Goal: Task Accomplishment & Management: Complete application form

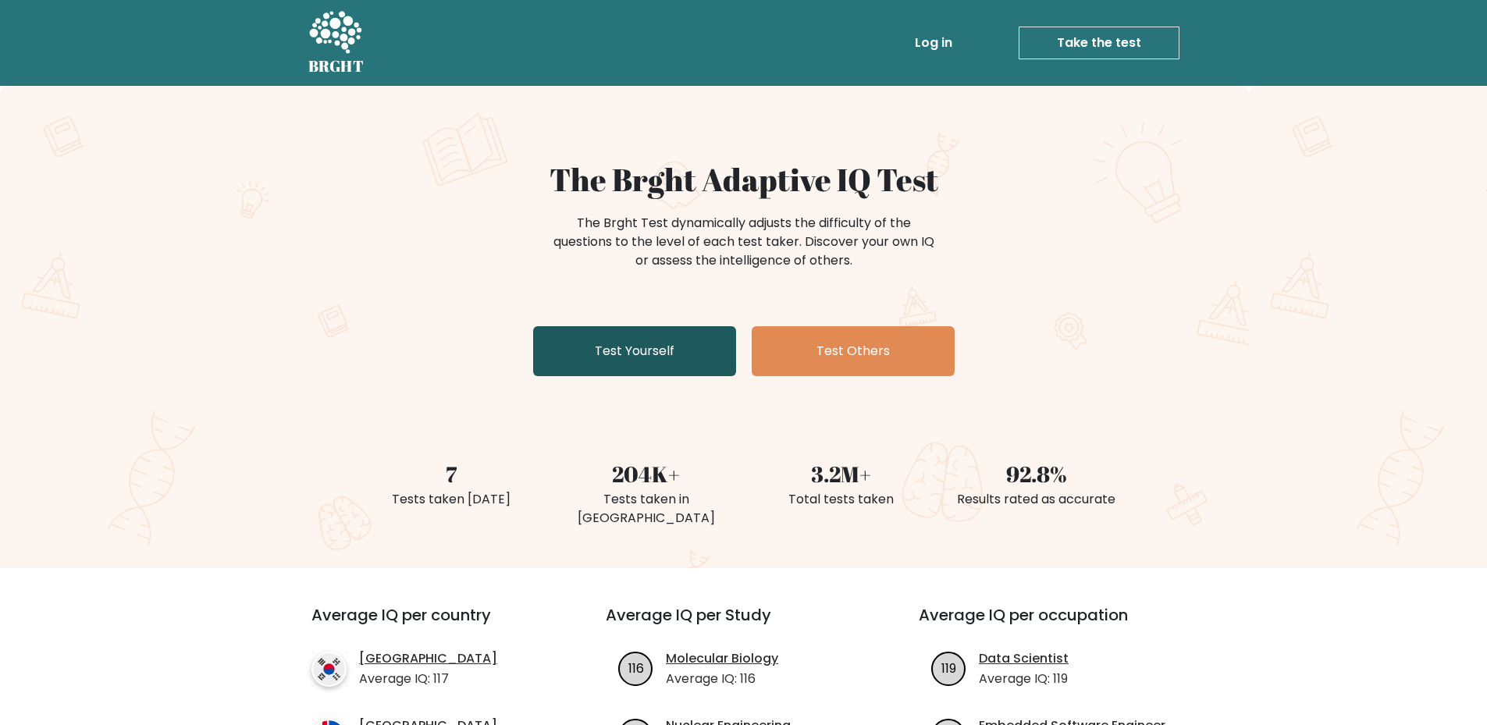
click at [684, 336] on link "Test Yourself" at bounding box center [634, 351] width 203 height 50
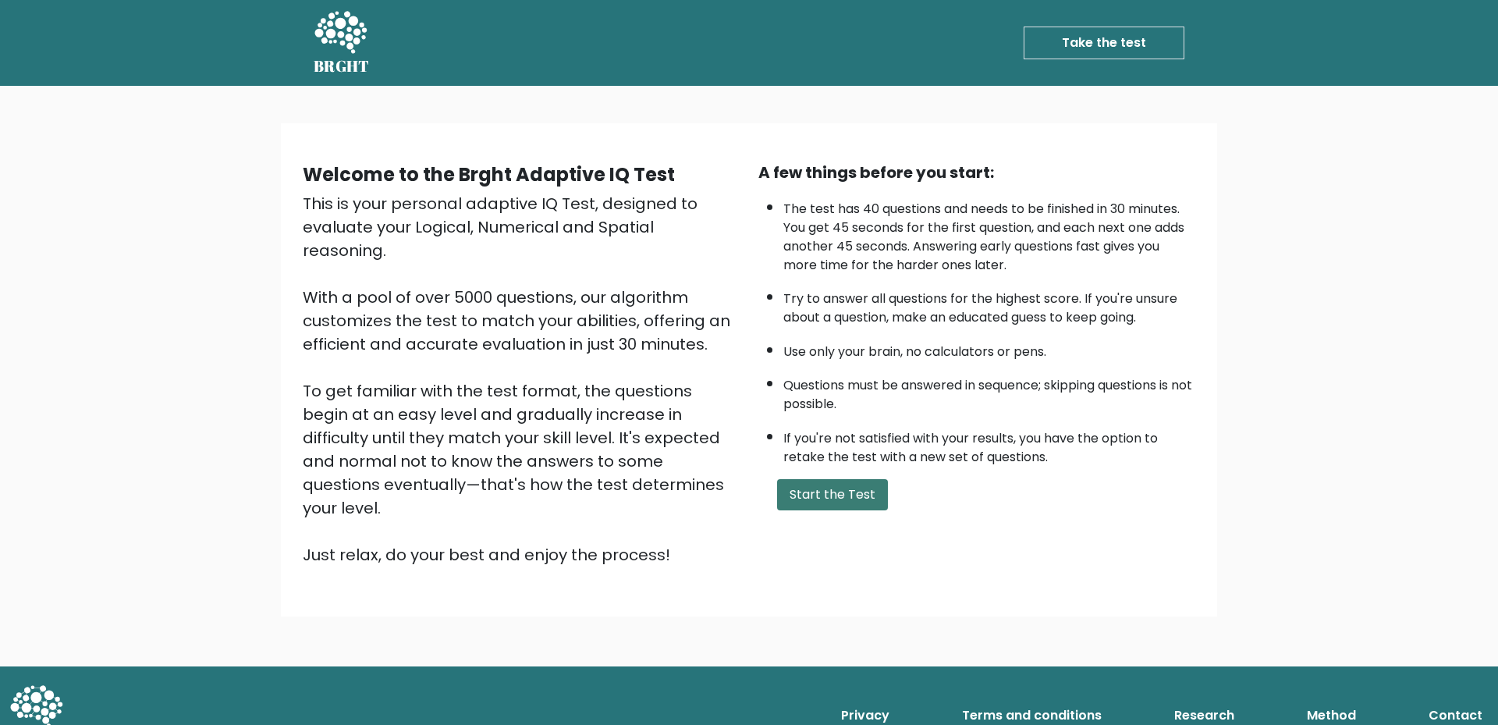
click at [820, 509] on button "Start the Test" at bounding box center [832, 494] width 111 height 31
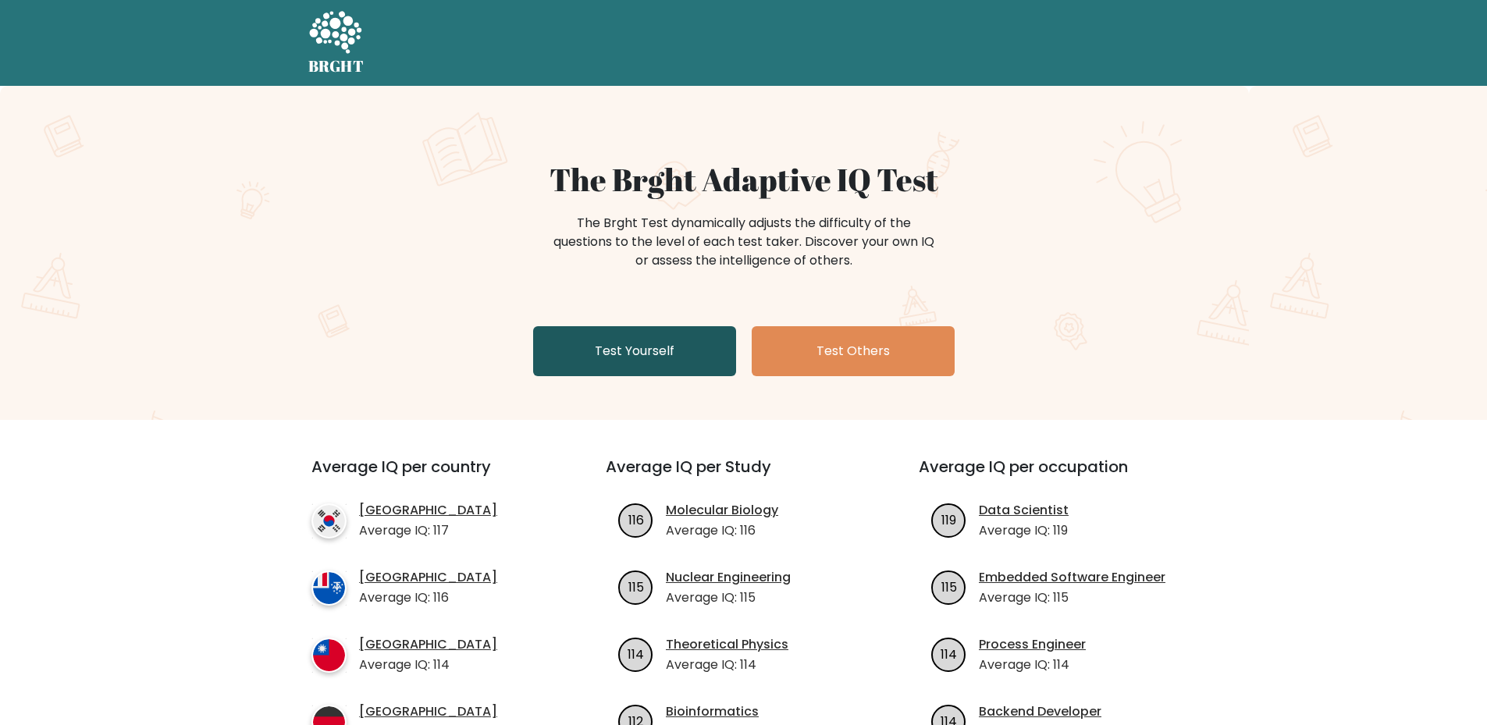
click at [671, 342] on link "Test Yourself" at bounding box center [634, 351] width 203 height 50
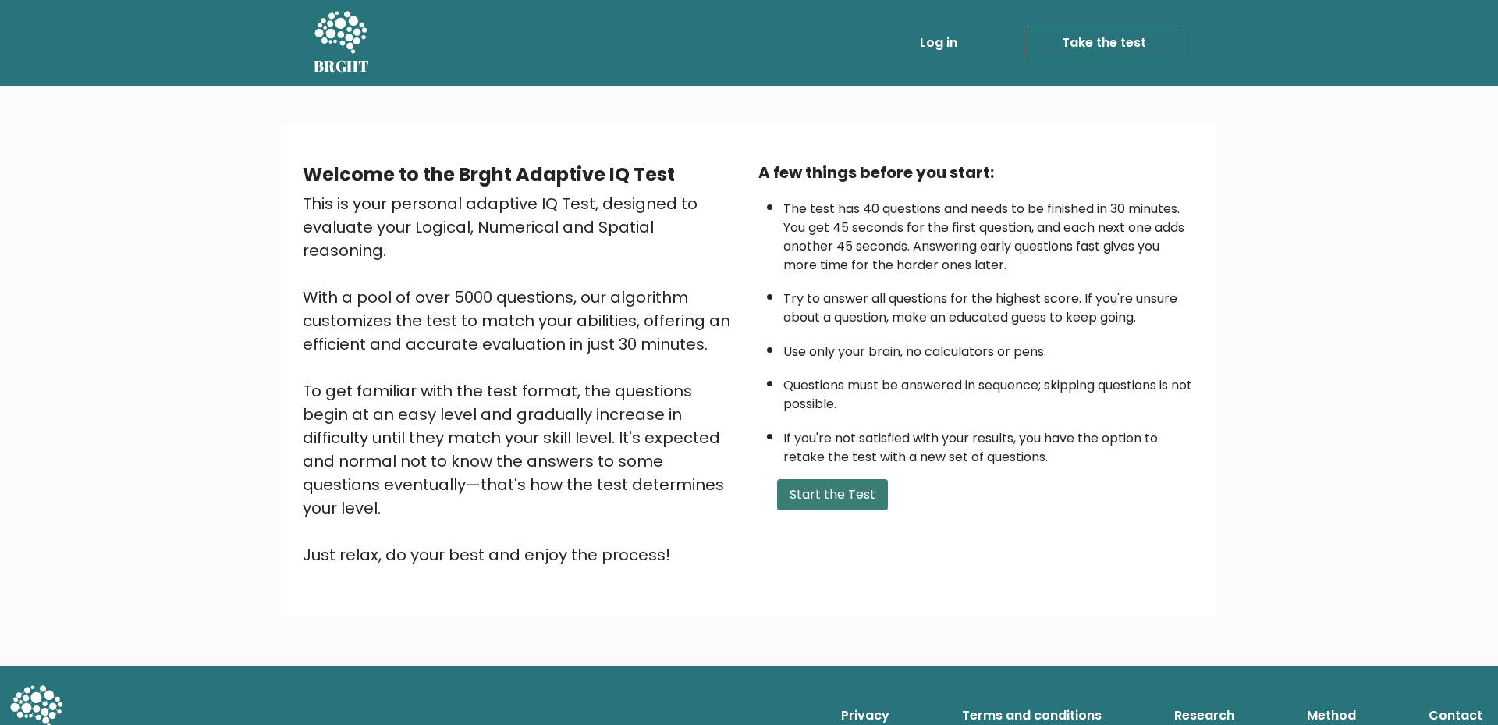
click at [844, 496] on button "Start the Test" at bounding box center [832, 494] width 111 height 31
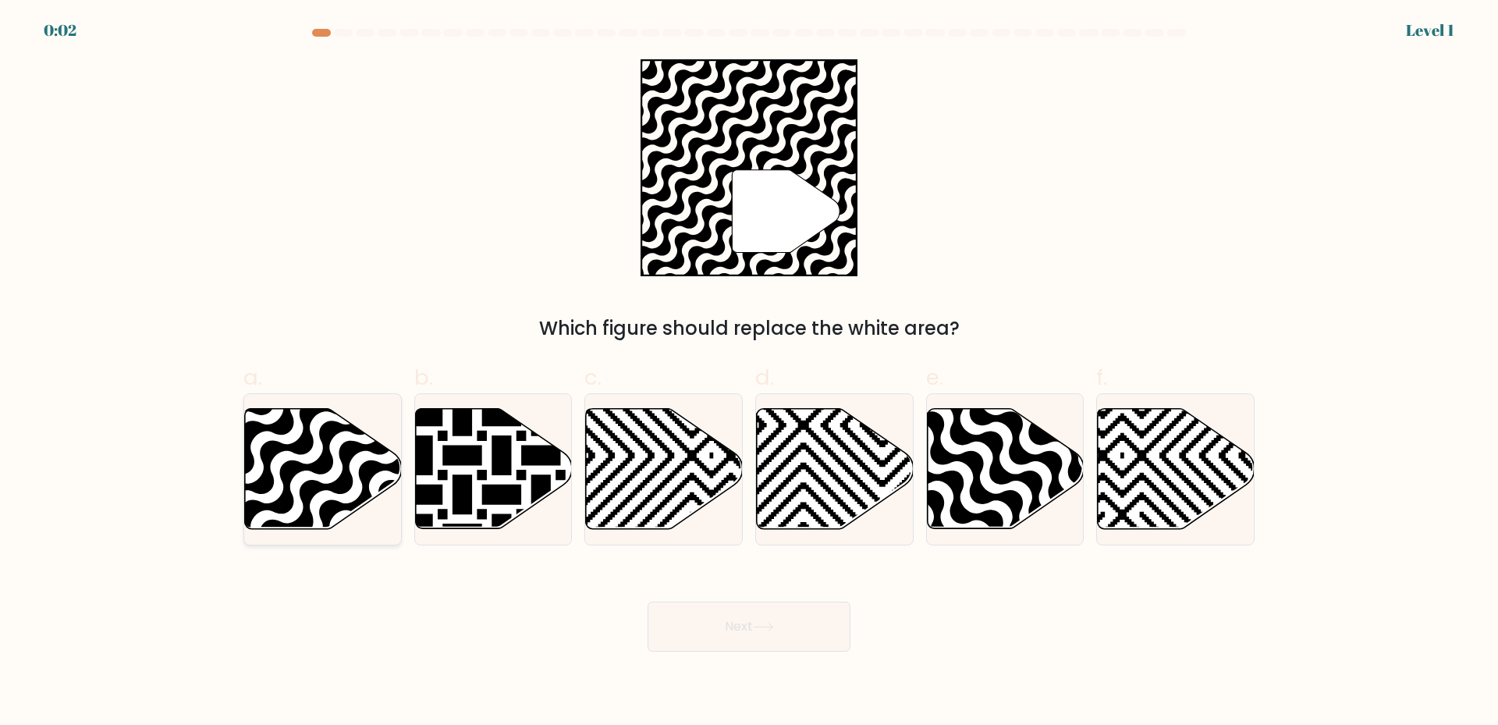
click at [325, 460] on icon at bounding box center [270, 406] width 316 height 316
click at [749, 373] on input "a." at bounding box center [749, 368] width 1 height 10
radio input "true"
click at [775, 646] on button "Next" at bounding box center [749, 627] width 203 height 50
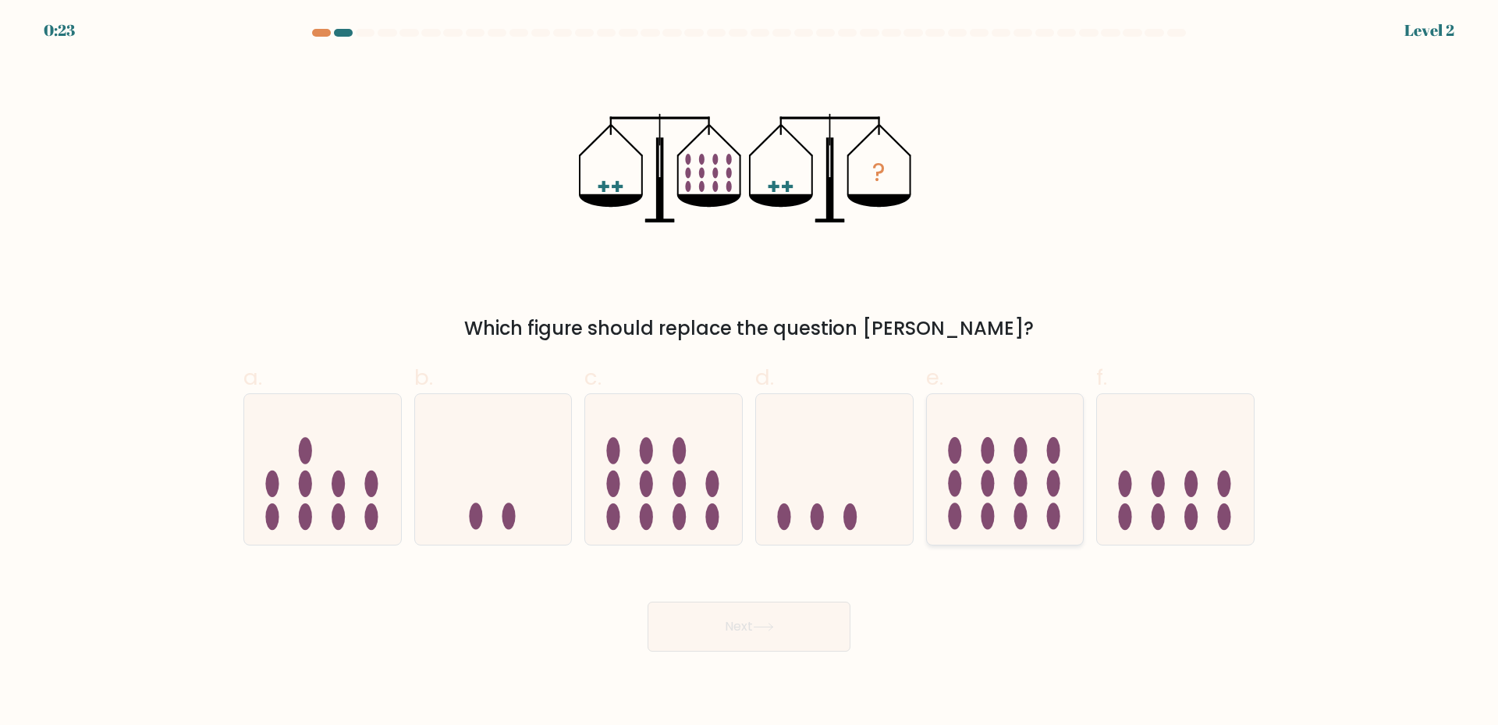
click at [1028, 489] on icon at bounding box center [1005, 469] width 157 height 130
click at [750, 373] on input "e." at bounding box center [749, 368] width 1 height 10
radio input "true"
drag, startPoint x: 812, startPoint y: 616, endPoint x: 822, endPoint y: 604, distance: 16.0
click at [812, 618] on button "Next" at bounding box center [749, 627] width 203 height 50
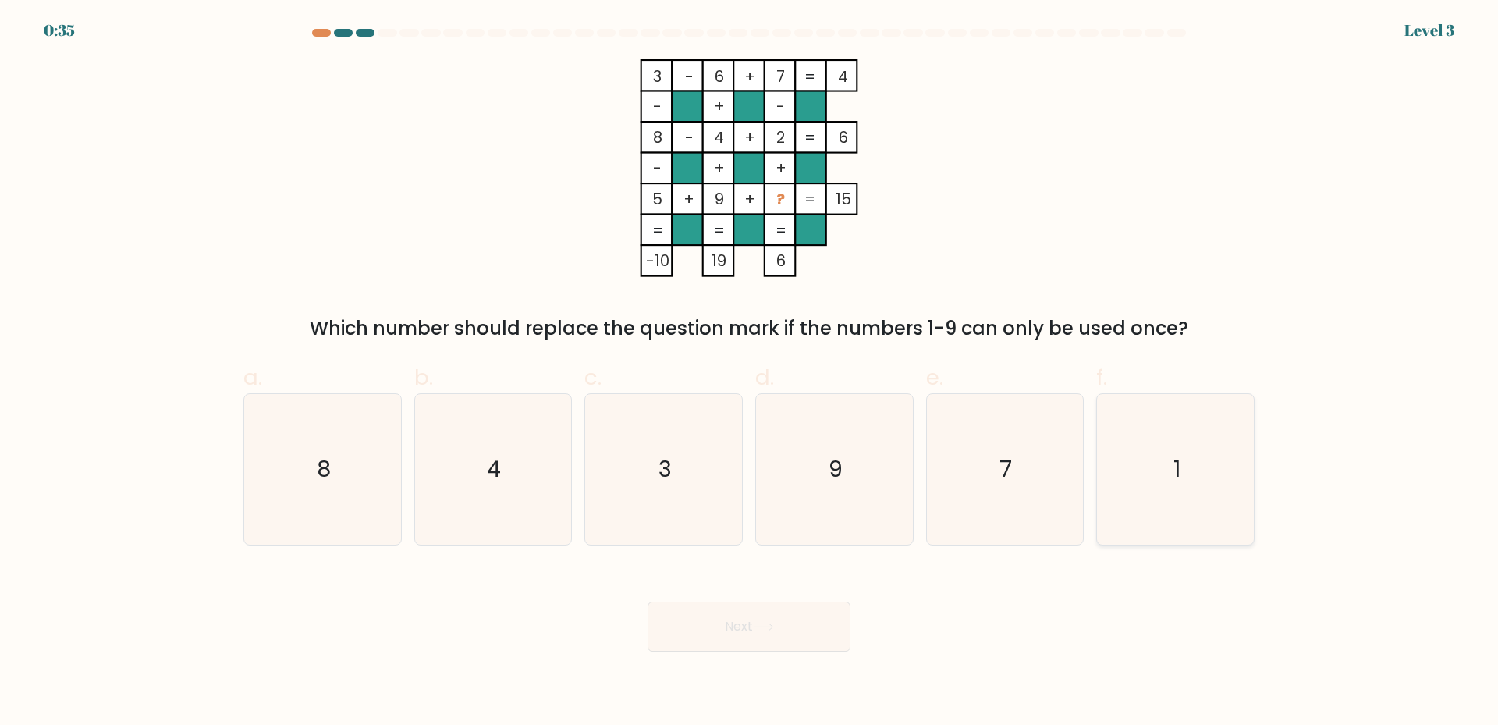
click at [1199, 504] on icon "1" at bounding box center [1175, 469] width 151 height 151
click at [750, 373] on input "f. 1" at bounding box center [749, 368] width 1 height 10
radio input "true"
click at [787, 641] on button "Next" at bounding box center [749, 627] width 203 height 50
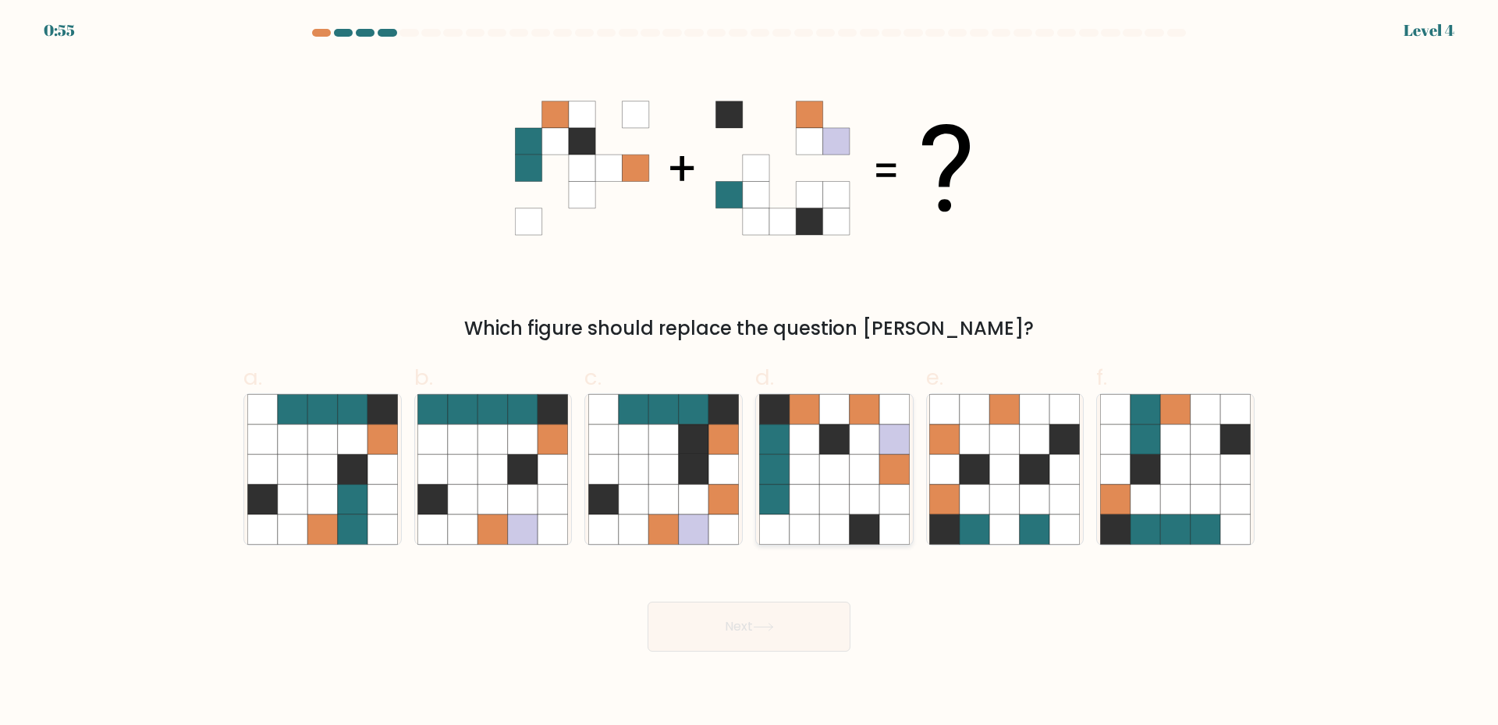
click at [836, 464] on icon at bounding box center [834, 469] width 30 height 30
click at [750, 373] on input "d." at bounding box center [749, 368] width 1 height 10
radio input "true"
drag, startPoint x: 771, startPoint y: 616, endPoint x: 830, endPoint y: 600, distance: 60.6
click at [770, 616] on button "Next" at bounding box center [749, 627] width 203 height 50
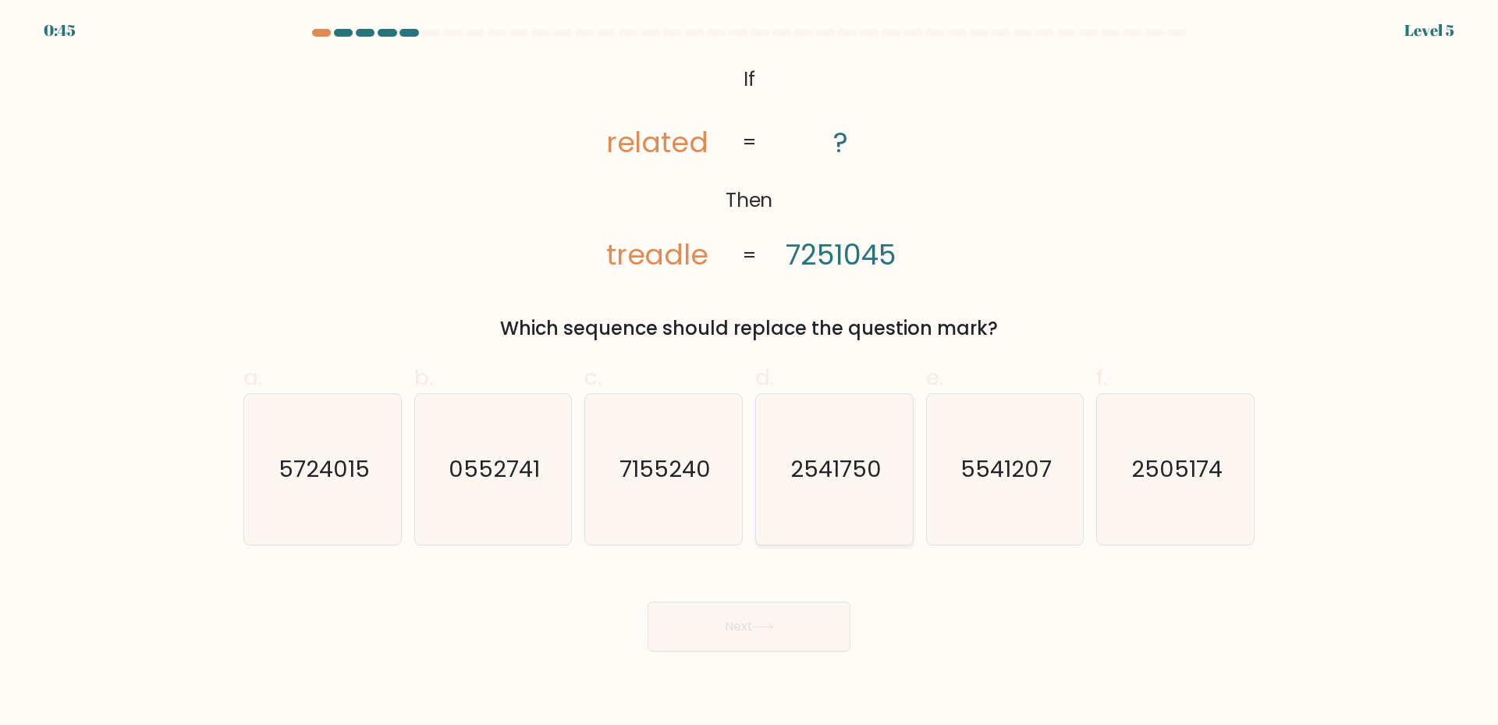
click at [826, 471] on text "2541750" at bounding box center [835, 468] width 91 height 31
click at [750, 373] on input "d. 2541750" at bounding box center [749, 368] width 1 height 10
radio input "true"
click at [800, 622] on button "Next" at bounding box center [749, 627] width 203 height 50
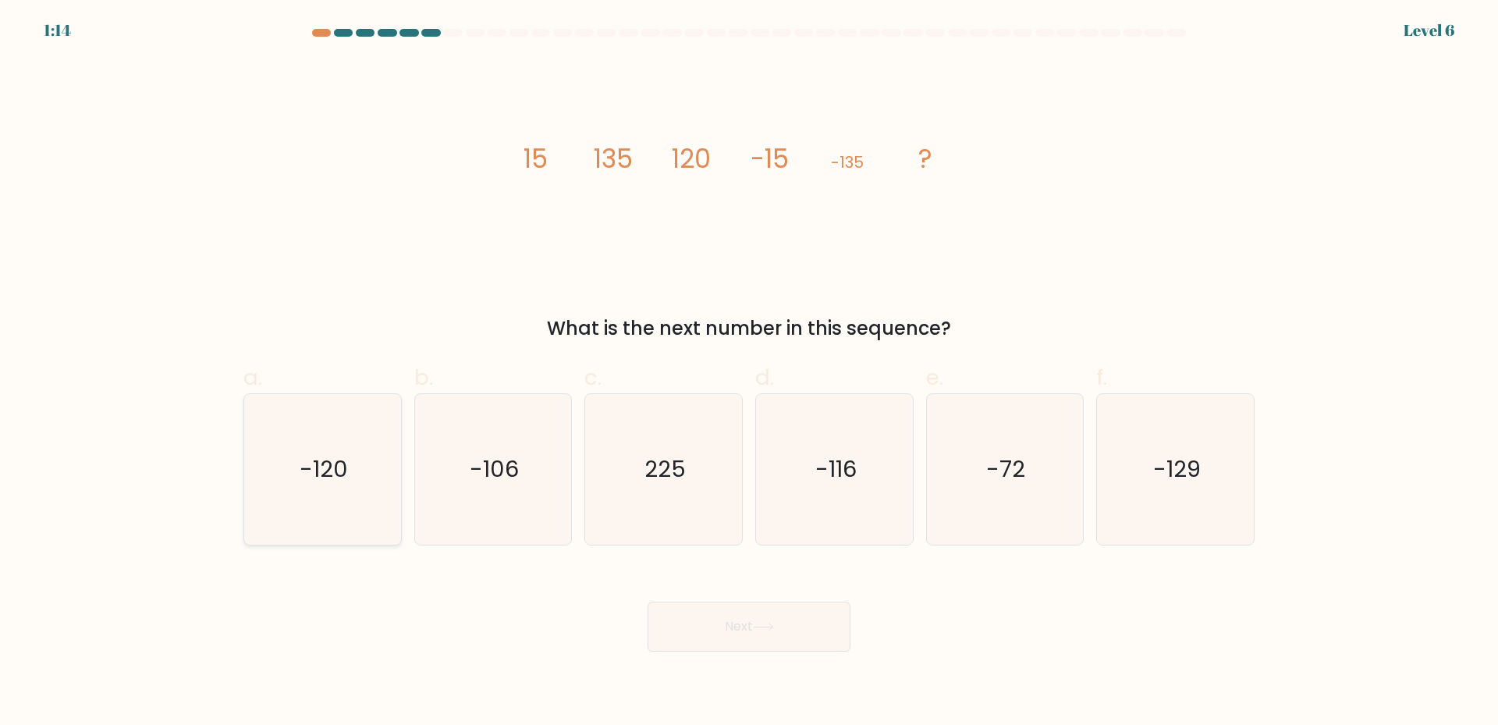
click at [345, 492] on icon "-120" at bounding box center [322, 469] width 151 height 151
click at [749, 373] on input "a. -120" at bounding box center [749, 368] width 1 height 10
radio input "true"
click at [766, 629] on icon at bounding box center [763, 627] width 21 height 9
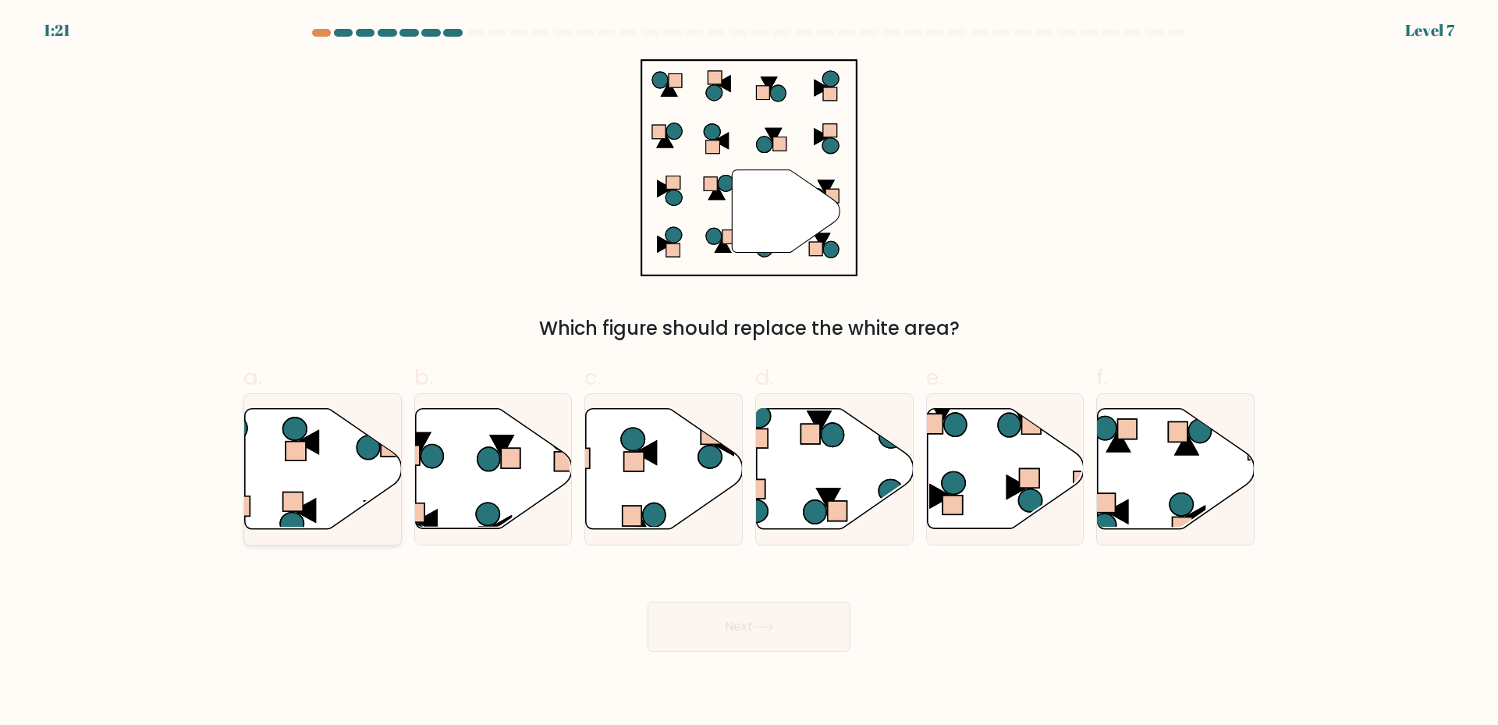
click at [322, 482] on icon at bounding box center [323, 469] width 157 height 120
click at [749, 373] on input "a." at bounding box center [749, 368] width 1 height 10
radio input "true"
click at [766, 634] on button "Next" at bounding box center [749, 627] width 203 height 50
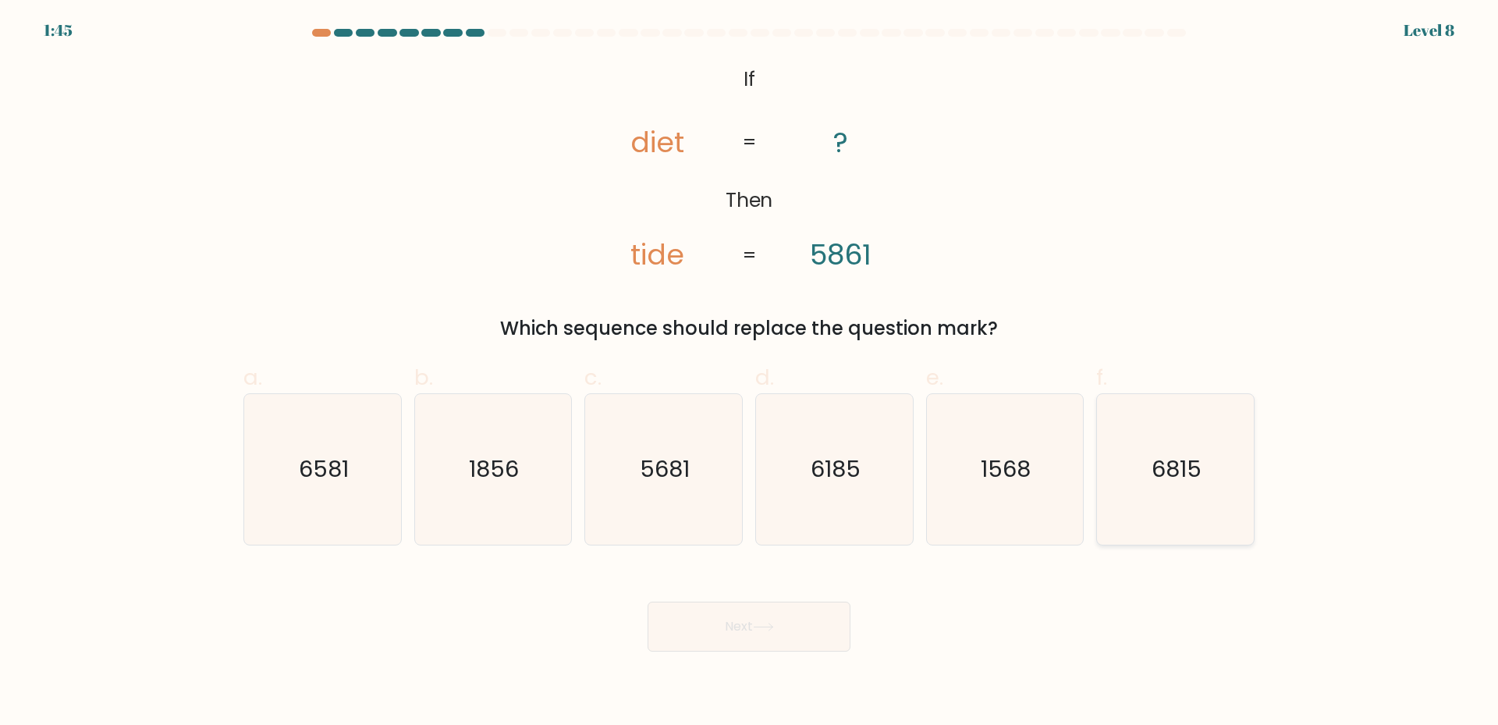
click at [1178, 478] on text "6815" at bounding box center [1178, 468] width 50 height 31
click at [750, 373] on input "f. 6815" at bounding box center [749, 368] width 1 height 10
radio input "true"
click at [801, 620] on button "Next" at bounding box center [749, 627] width 203 height 50
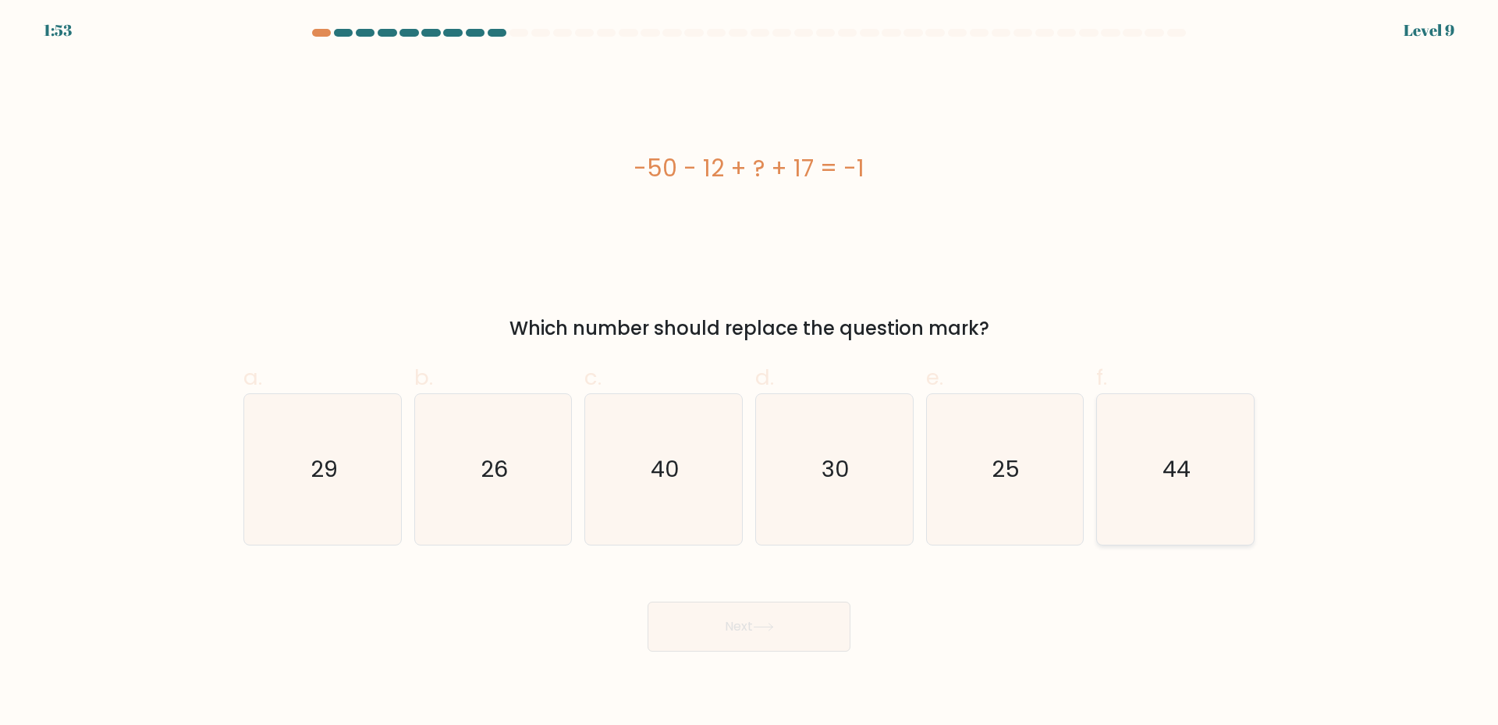
click at [1179, 462] on text "44" at bounding box center [1177, 468] width 28 height 31
click at [750, 373] on input "f. 44" at bounding box center [749, 368] width 1 height 10
radio input "true"
click at [711, 641] on button "Next" at bounding box center [749, 627] width 203 height 50
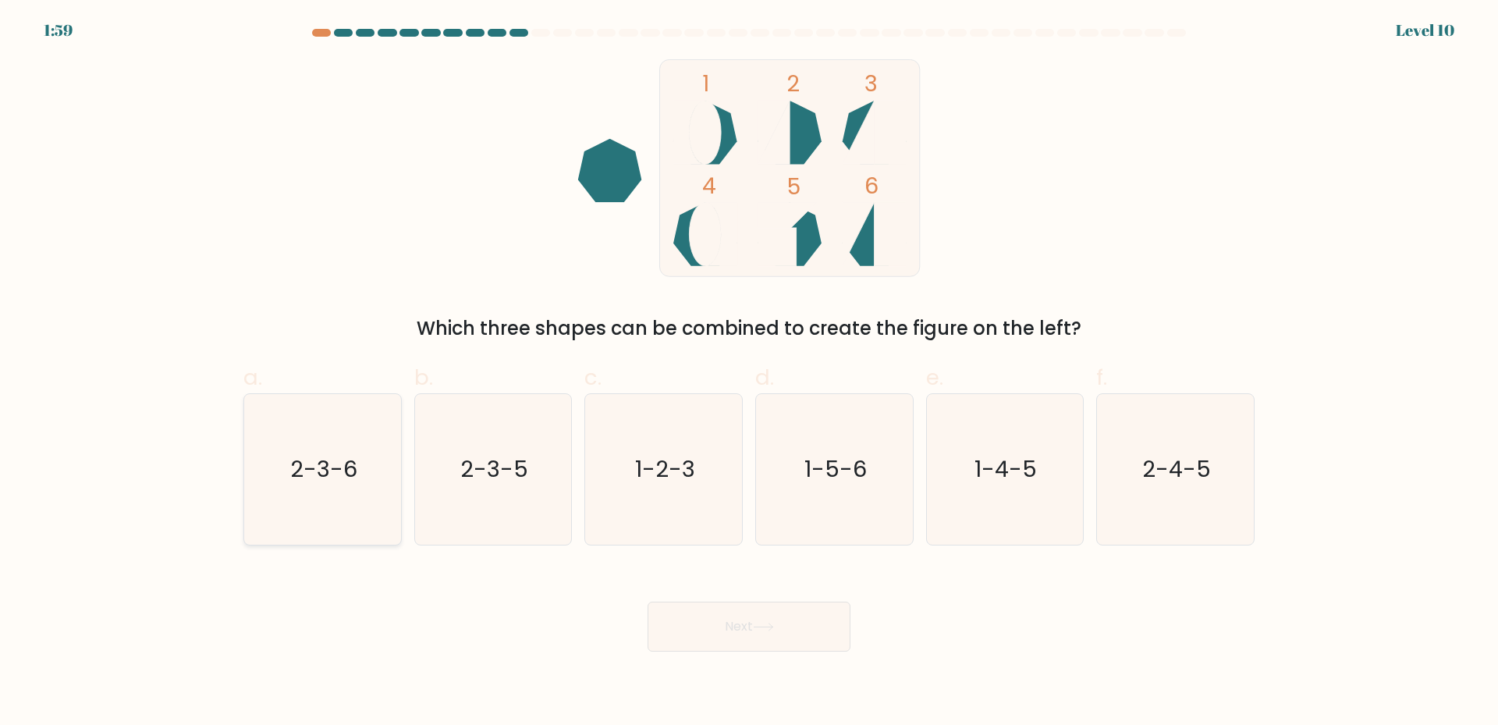
drag, startPoint x: 357, startPoint y: 453, endPoint x: 354, endPoint y: 462, distance: 8.9
click at [354, 461] on text "2-3-6" at bounding box center [323, 468] width 67 height 31
click at [749, 373] on input "a. 2-3-6" at bounding box center [749, 368] width 1 height 10
radio input "true"
click at [736, 641] on button "Next" at bounding box center [749, 627] width 203 height 50
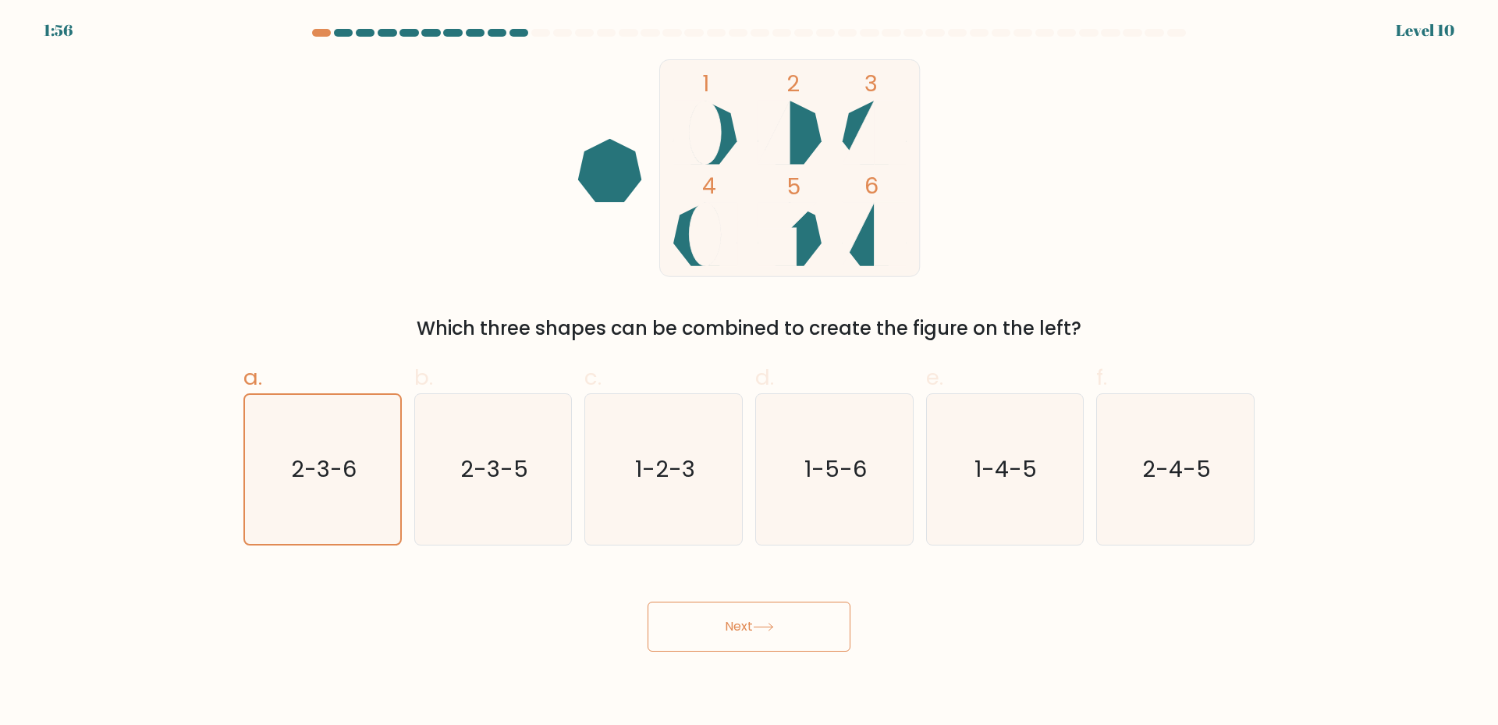
click at [767, 620] on button "Next" at bounding box center [749, 627] width 203 height 50
click at [752, 623] on button "Next" at bounding box center [749, 627] width 203 height 50
click at [947, 610] on div "Next" at bounding box center [749, 607] width 1030 height 87
click at [282, 434] on icon "2-3-6" at bounding box center [322, 469] width 149 height 149
click at [749, 373] on input "a. 2-3-6" at bounding box center [749, 368] width 1 height 10
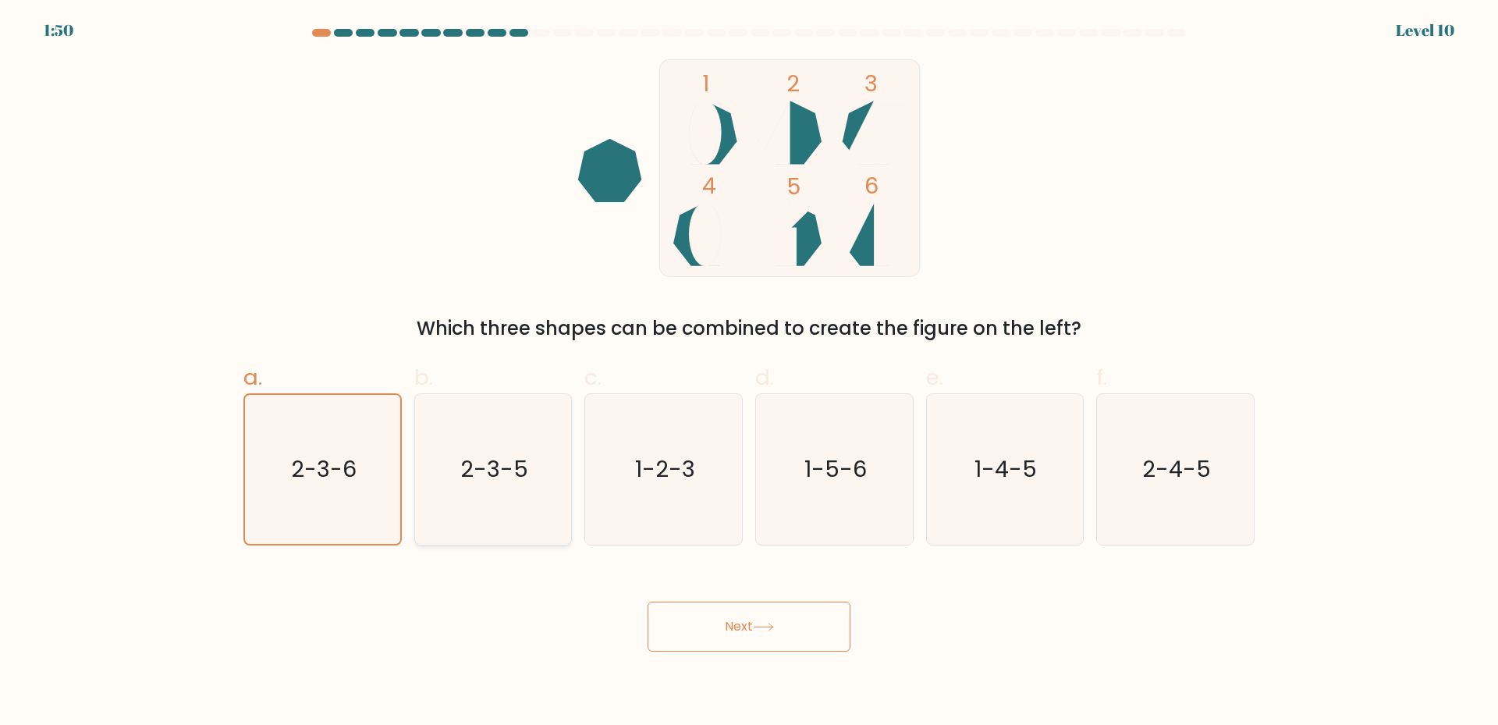
click at [538, 483] on icon "2-3-5" at bounding box center [492, 469] width 151 height 151
click at [749, 373] on input "b. 2-3-5" at bounding box center [749, 368] width 1 height 10
radio input "true"
drag, startPoint x: 303, startPoint y: 470, endPoint x: 562, endPoint y: 529, distance: 265.8
click at [304, 470] on text "2-3-6" at bounding box center [323, 468] width 67 height 31
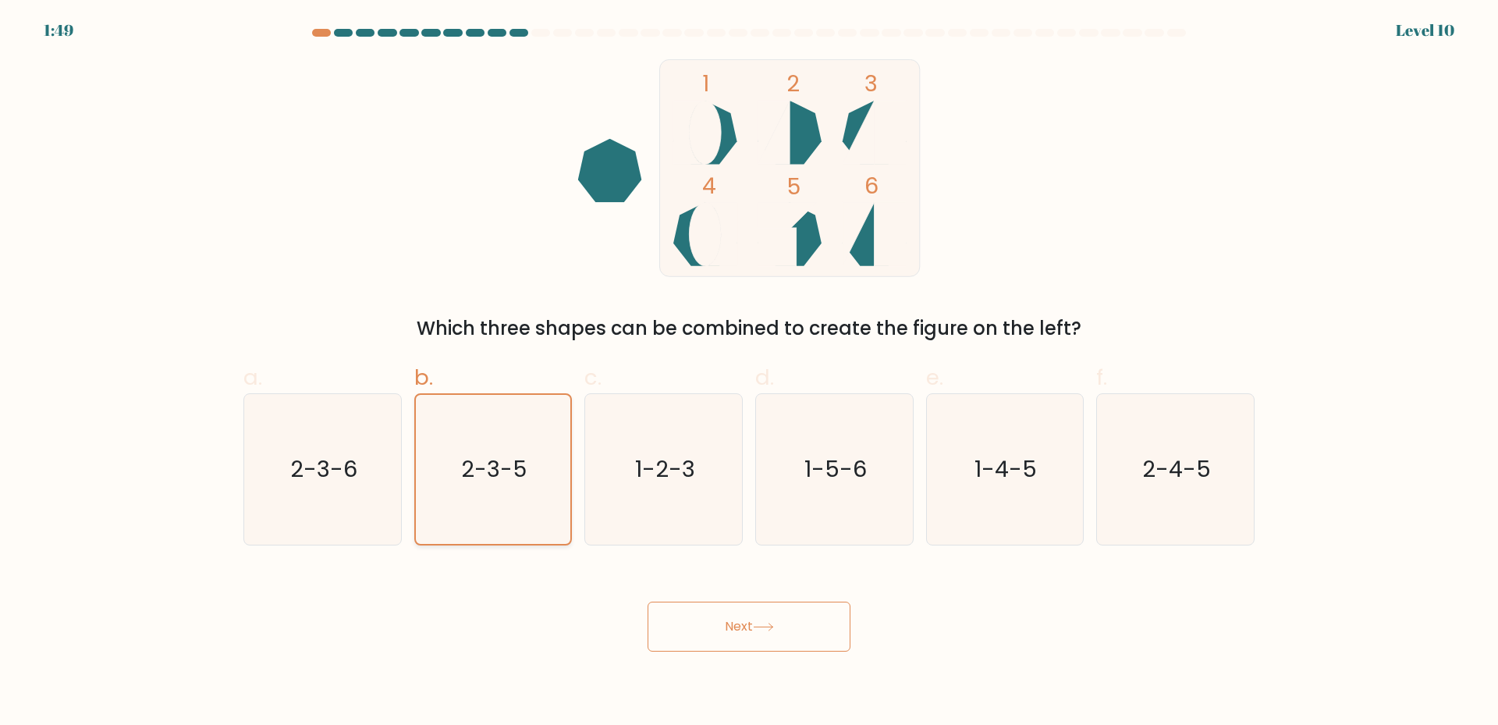
click at [749, 373] on input "a. 2-3-6" at bounding box center [749, 368] width 1 height 10
radio input "true"
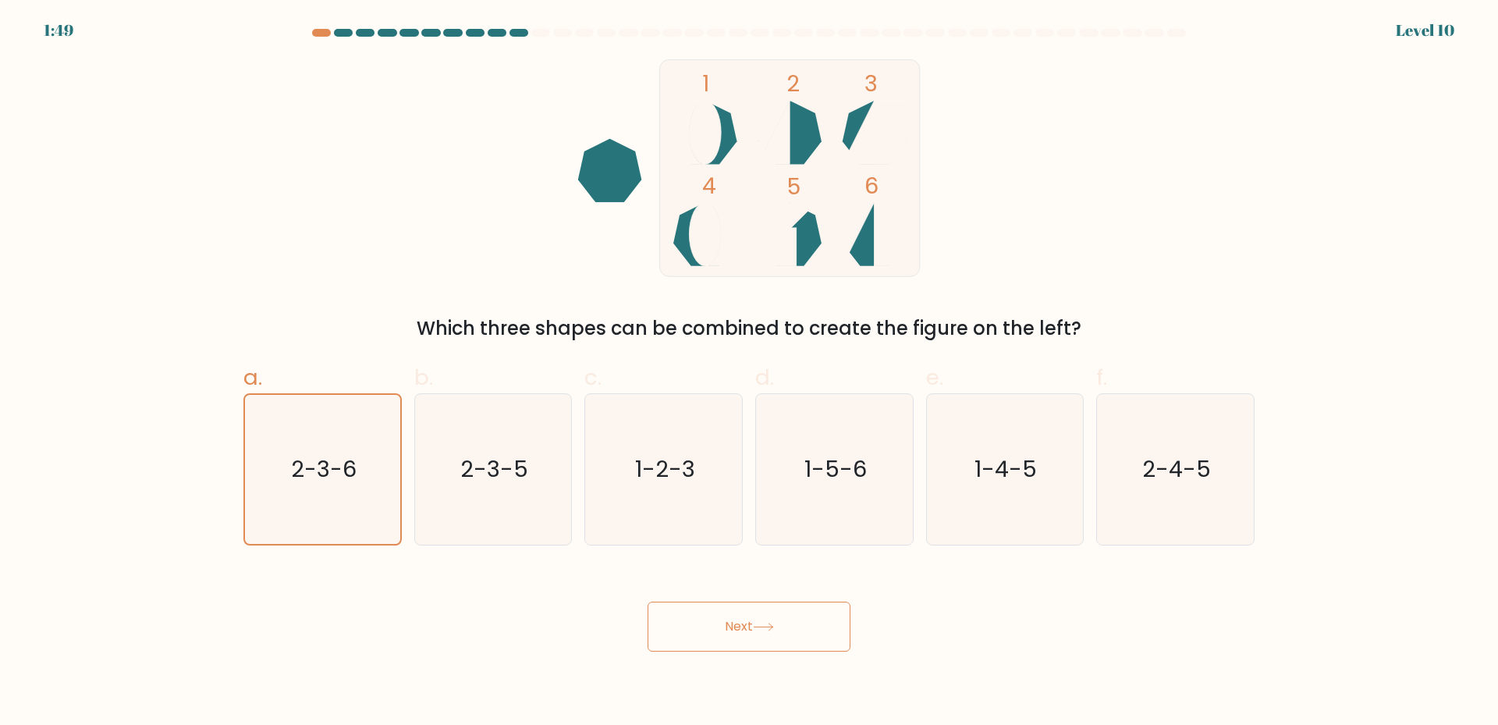
click at [750, 637] on button "Next" at bounding box center [749, 627] width 203 height 50
click at [758, 629] on icon at bounding box center [763, 627] width 21 height 9
click at [762, 630] on icon at bounding box center [763, 627] width 21 height 9
click at [763, 631] on icon at bounding box center [763, 627] width 21 height 9
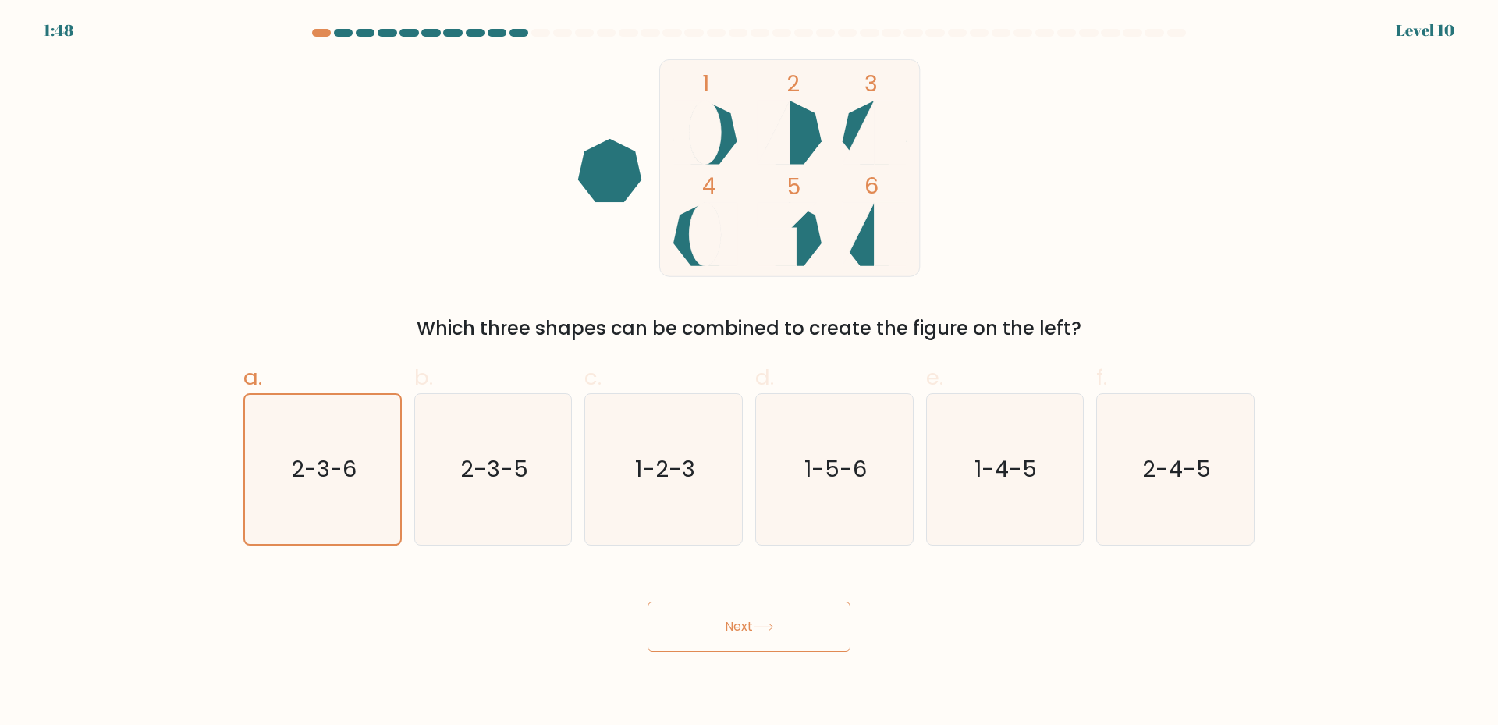
click at [763, 631] on icon at bounding box center [763, 627] width 21 height 9
click at [741, 627] on button "Next" at bounding box center [749, 627] width 203 height 50
click at [751, 630] on button "Next" at bounding box center [749, 627] width 203 height 50
click at [755, 632] on button "Next" at bounding box center [749, 627] width 203 height 50
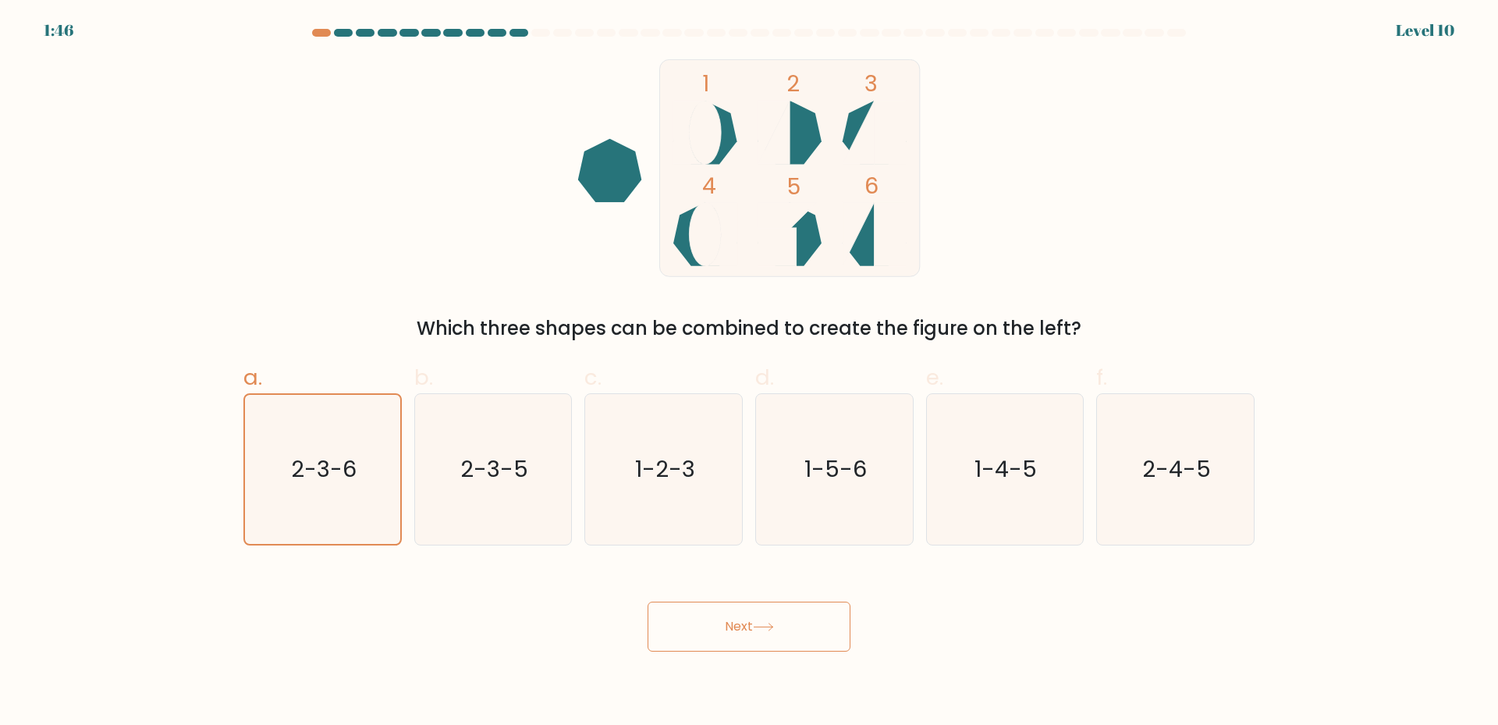
click at [756, 631] on button "Next" at bounding box center [749, 627] width 203 height 50
click at [757, 631] on icon at bounding box center [763, 627] width 21 height 9
click at [758, 631] on icon at bounding box center [763, 627] width 21 height 9
click at [522, 464] on icon "2-3-5" at bounding box center [492, 469] width 151 height 151
click at [749, 373] on input "b. 2-3-5" at bounding box center [749, 368] width 1 height 10
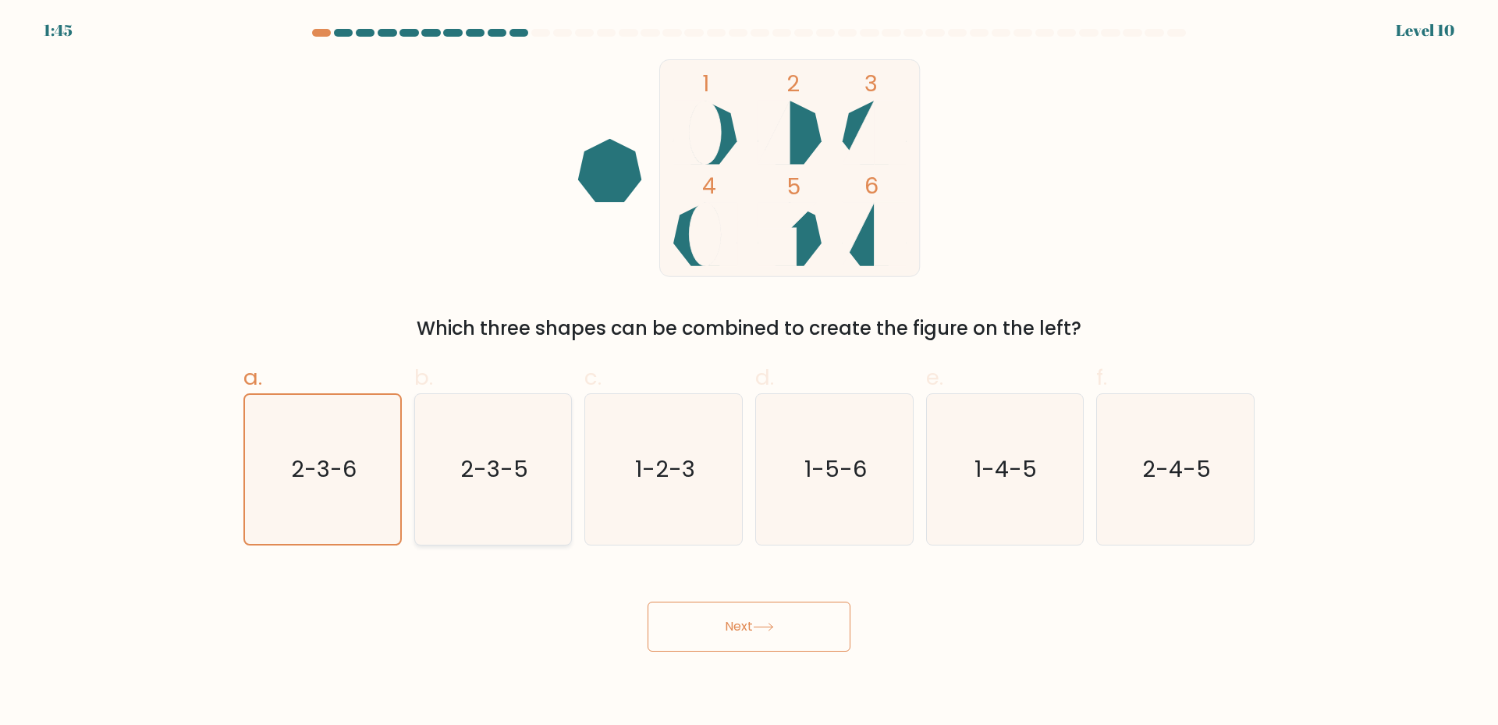
radio input "true"
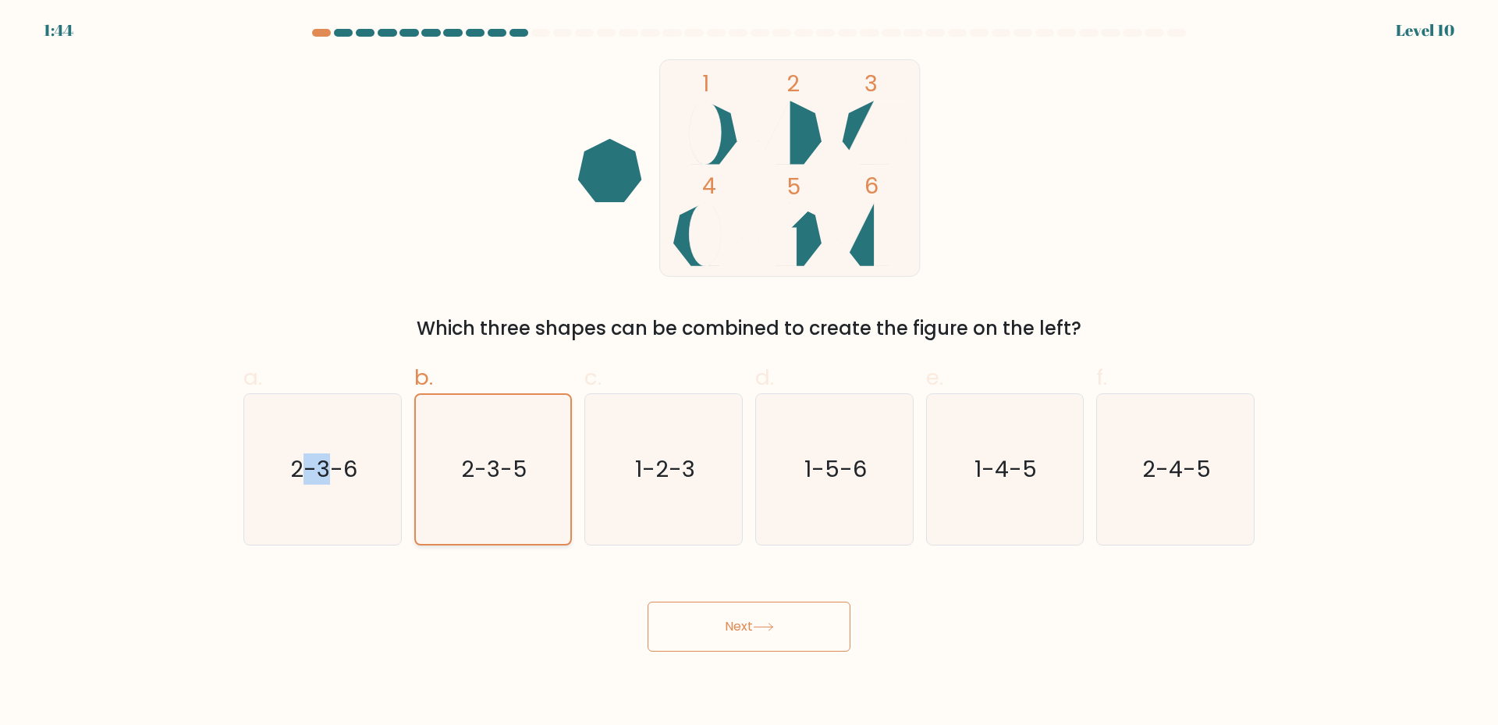
drag, startPoint x: 307, startPoint y: 439, endPoint x: 485, endPoint y: 449, distance: 179.0
click at [355, 437] on icon "2-3-6" at bounding box center [322, 469] width 151 height 151
click at [291, 454] on icon "2-3-6" at bounding box center [322, 469] width 151 height 151
click at [749, 373] on input "a. 2-3-6" at bounding box center [749, 368] width 1 height 10
radio input "true"
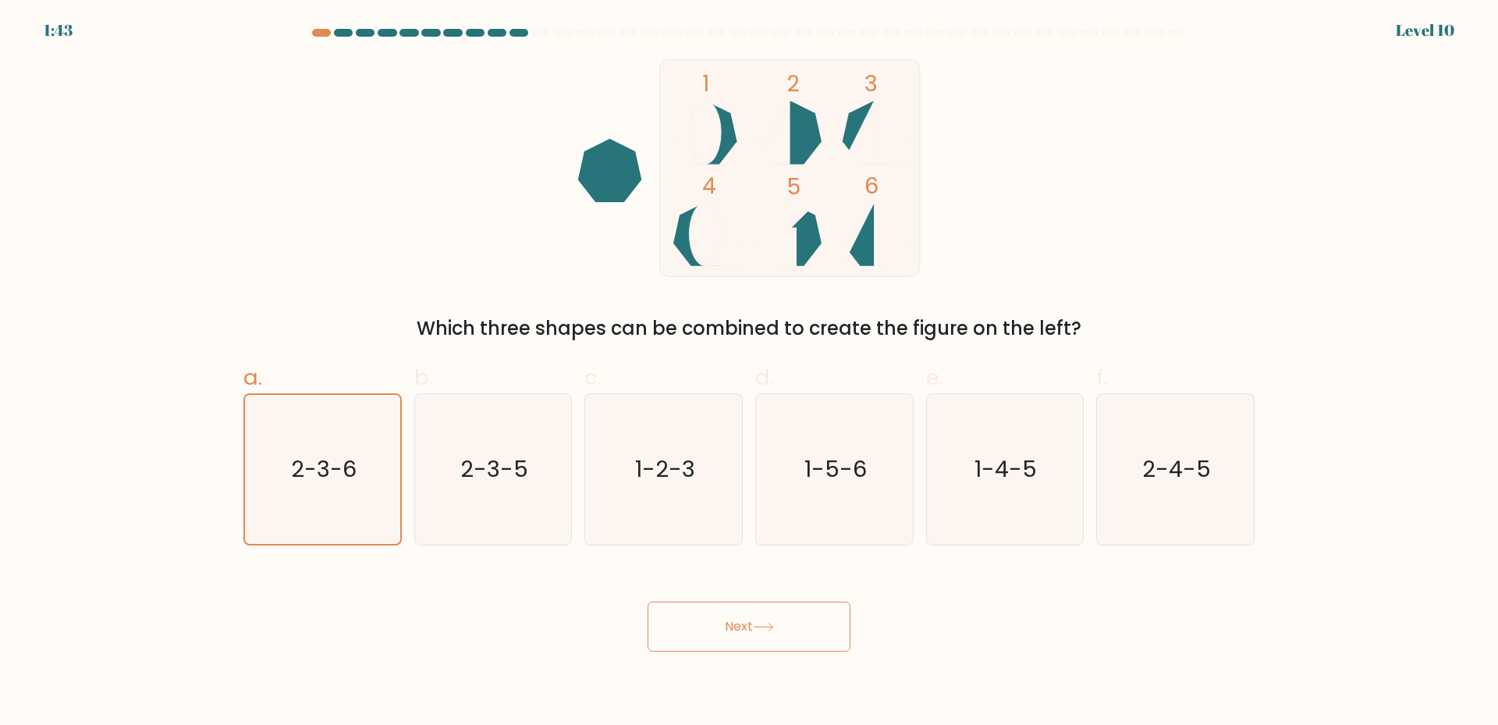
click at [814, 642] on button "Next" at bounding box center [749, 627] width 203 height 50
click at [815, 645] on button "Next" at bounding box center [749, 627] width 203 height 50
click at [815, 644] on button "Next" at bounding box center [749, 627] width 203 height 50
click at [811, 641] on button "Next" at bounding box center [749, 627] width 203 height 50
click at [807, 640] on button "Next" at bounding box center [749, 627] width 203 height 50
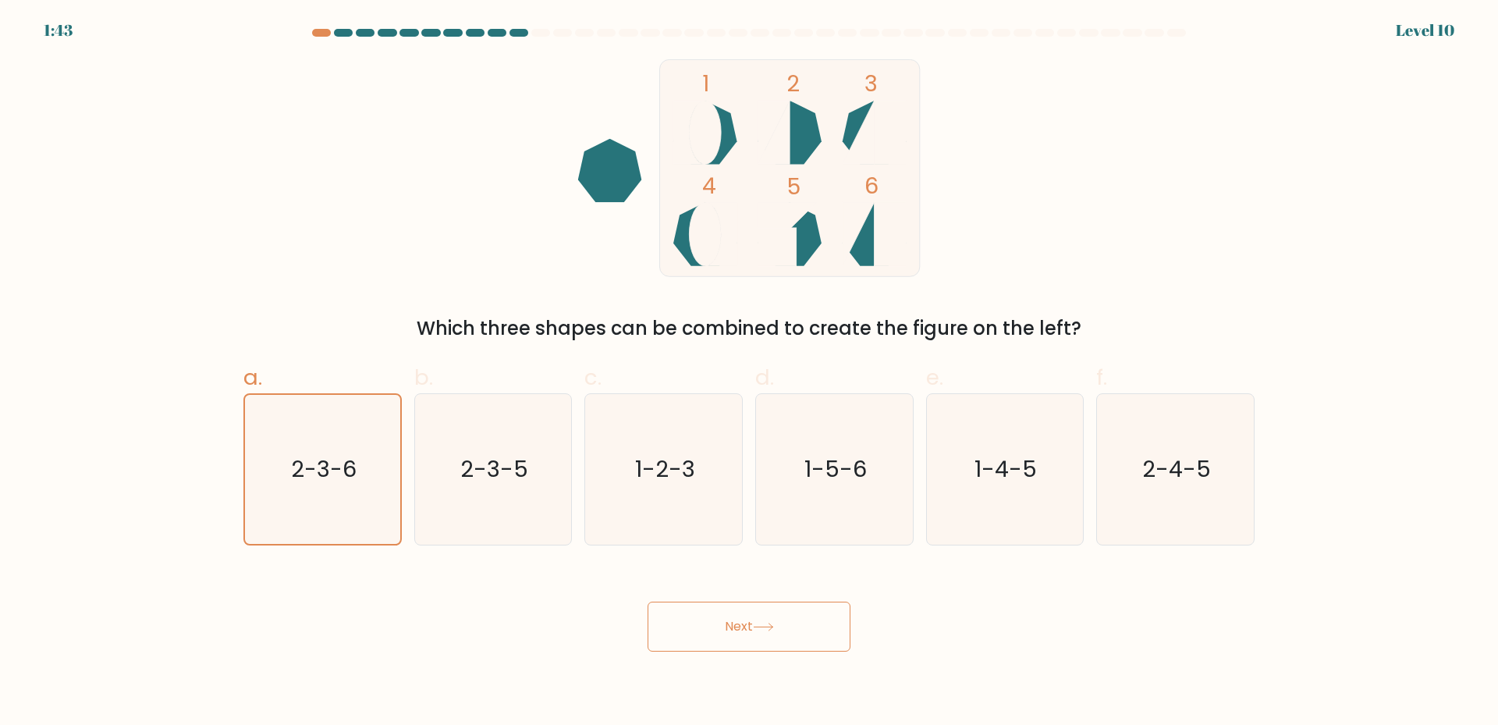
click at [807, 639] on button "Next" at bounding box center [749, 627] width 203 height 50
click at [809, 638] on button "Next" at bounding box center [749, 627] width 203 height 50
click at [810, 638] on button "Next" at bounding box center [749, 627] width 203 height 50
drag, startPoint x: 810, startPoint y: 638, endPoint x: 876, endPoint y: 643, distance: 65.7
click at [817, 638] on button "Next" at bounding box center [749, 627] width 203 height 50
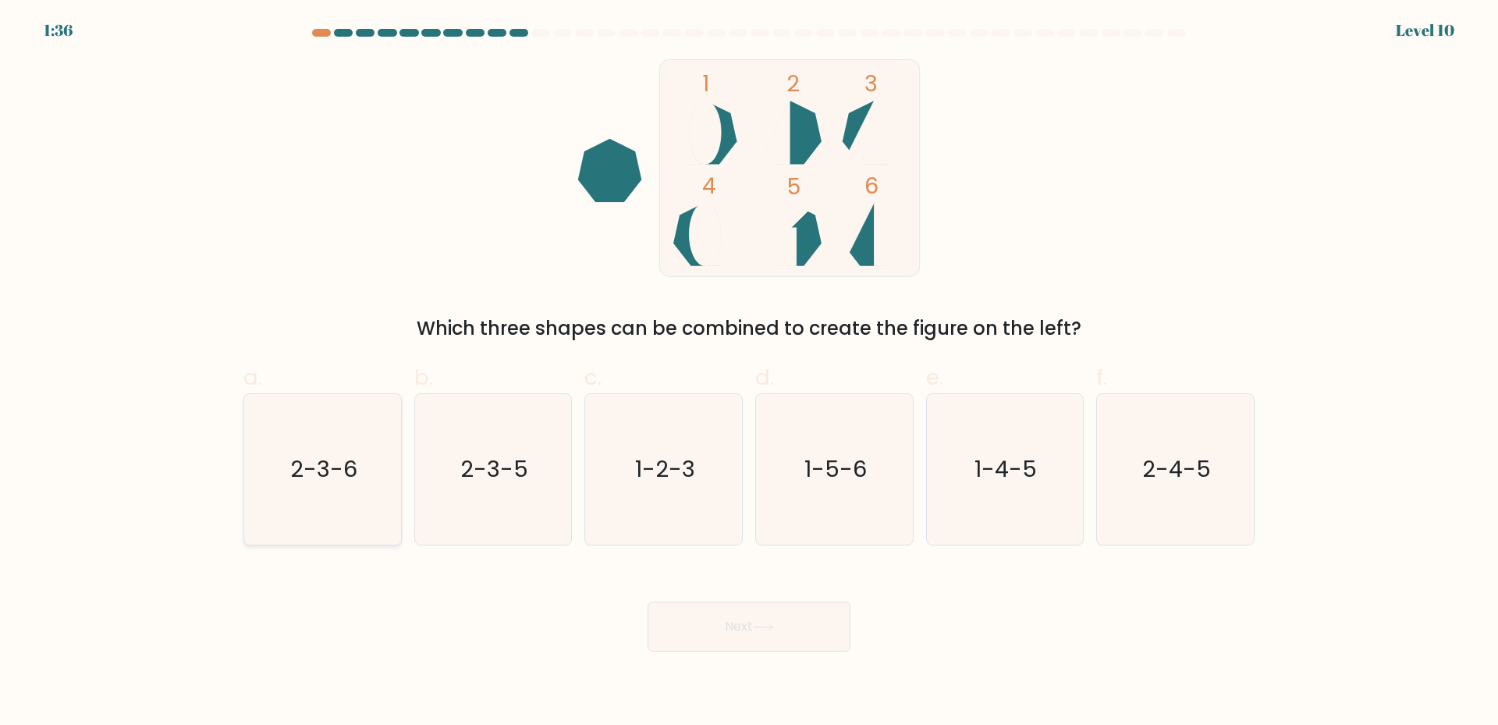
click at [370, 422] on icon "2-3-6" at bounding box center [322, 469] width 151 height 151
click at [749, 373] on input "a. 2-3-6" at bounding box center [749, 368] width 1 height 10
radio input "true"
click at [716, 610] on button "Next" at bounding box center [749, 627] width 203 height 50
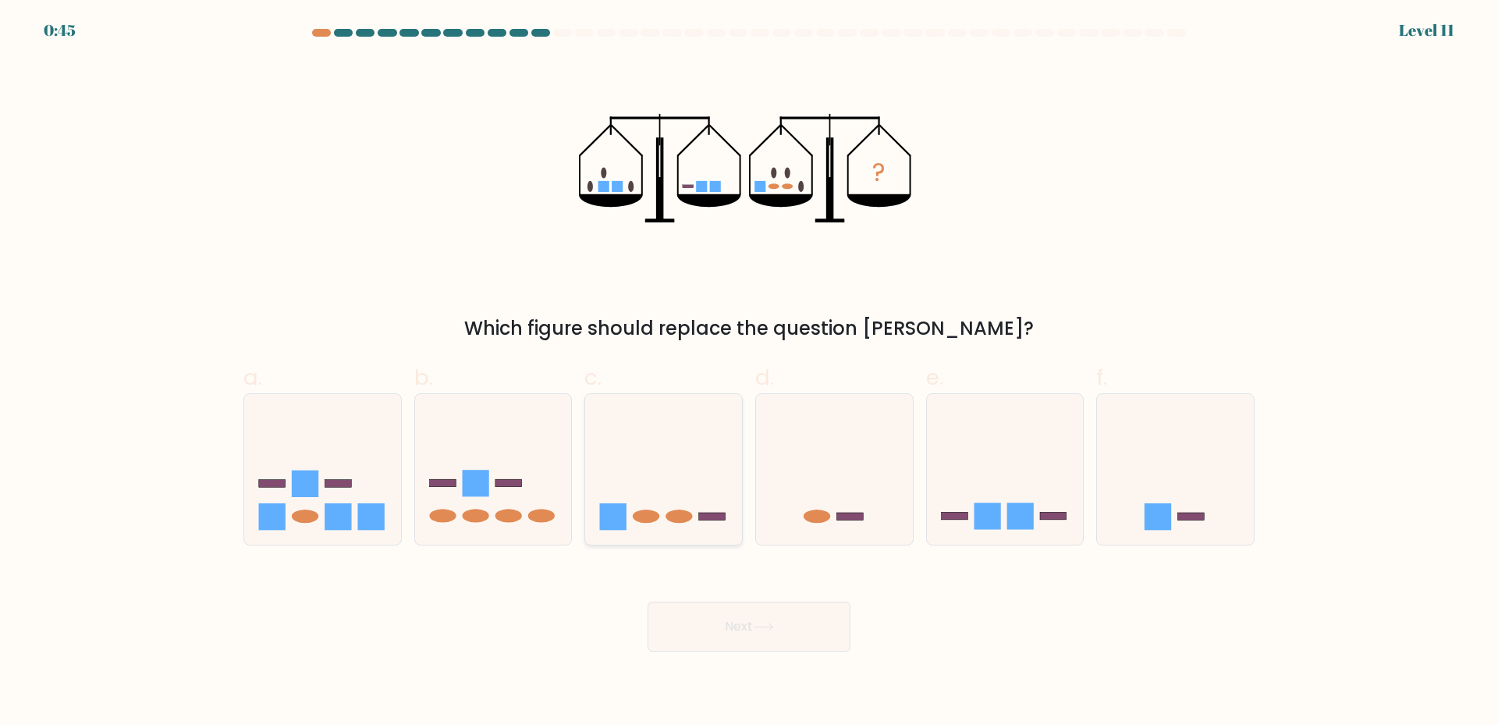
click at [708, 489] on icon at bounding box center [663, 469] width 157 height 130
click at [749, 373] on input "c." at bounding box center [749, 368] width 1 height 10
radio input "true"
click at [793, 632] on button "Next" at bounding box center [749, 627] width 203 height 50
click at [758, 615] on button "Next" at bounding box center [749, 627] width 203 height 50
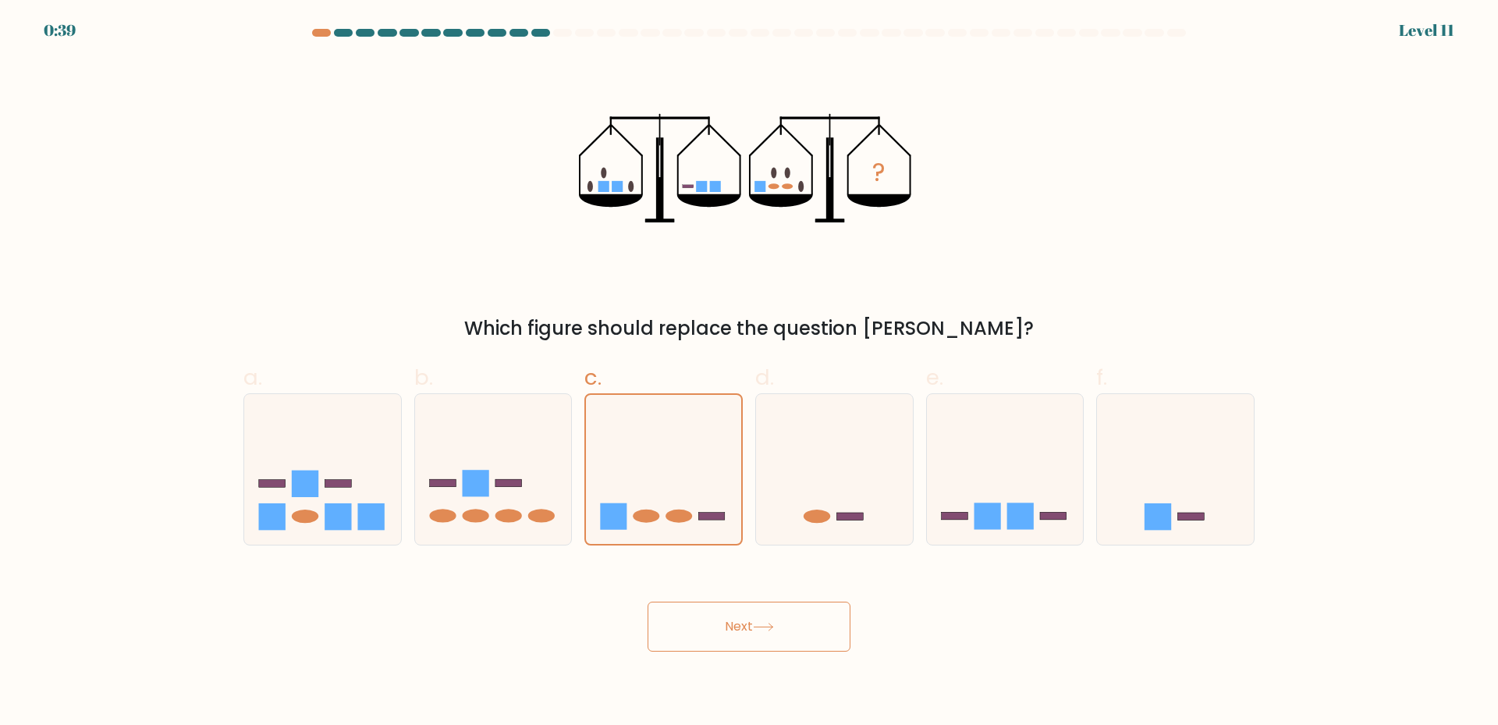
click at [762, 615] on button "Next" at bounding box center [749, 627] width 203 height 50
click at [763, 616] on button "Next" at bounding box center [749, 627] width 203 height 50
click at [1108, 222] on div "? Which figure should replace the question mark?" at bounding box center [749, 200] width 1030 height 283
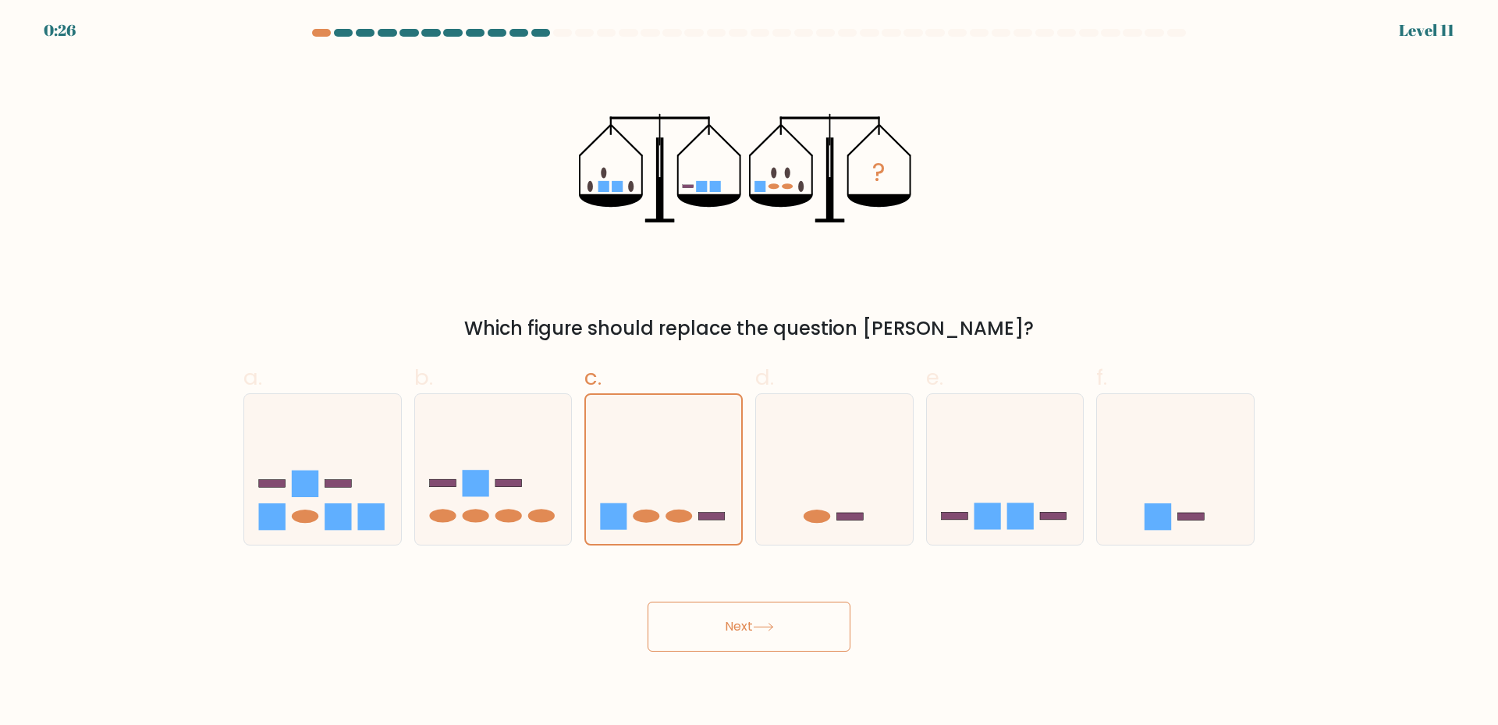
click at [755, 624] on button "Next" at bounding box center [749, 627] width 203 height 50
click at [652, 479] on icon at bounding box center [663, 469] width 155 height 129
click at [749, 373] on input "c." at bounding box center [749, 368] width 1 height 10
click at [653, 479] on icon at bounding box center [663, 469] width 155 height 129
click at [749, 373] on input "c." at bounding box center [749, 368] width 1 height 10
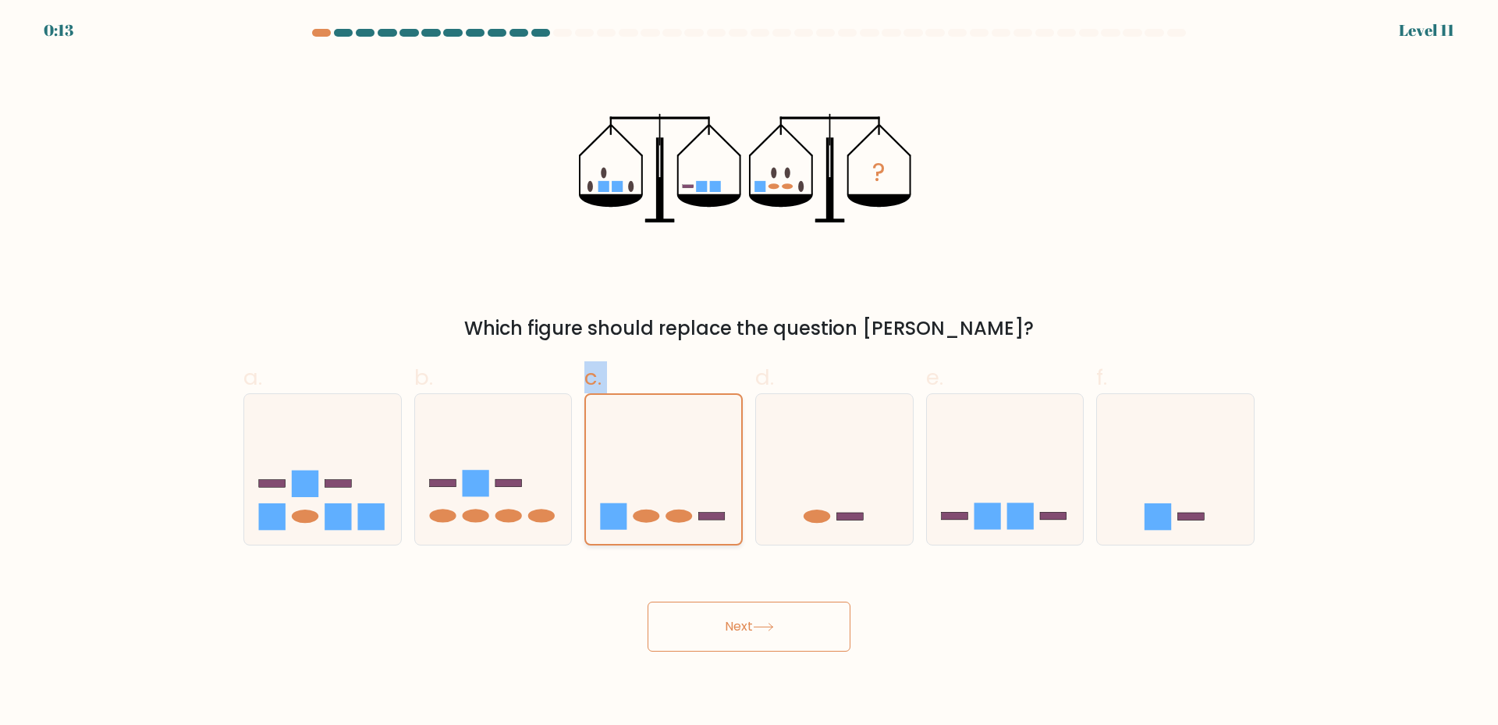
click at [654, 479] on icon at bounding box center [663, 469] width 155 height 129
click at [749, 373] on input "c." at bounding box center [749, 368] width 1 height 10
click at [744, 634] on button "Next" at bounding box center [749, 627] width 203 height 50
click at [744, 633] on button "Next" at bounding box center [749, 627] width 203 height 50
click at [745, 633] on button "Next" at bounding box center [749, 627] width 203 height 50
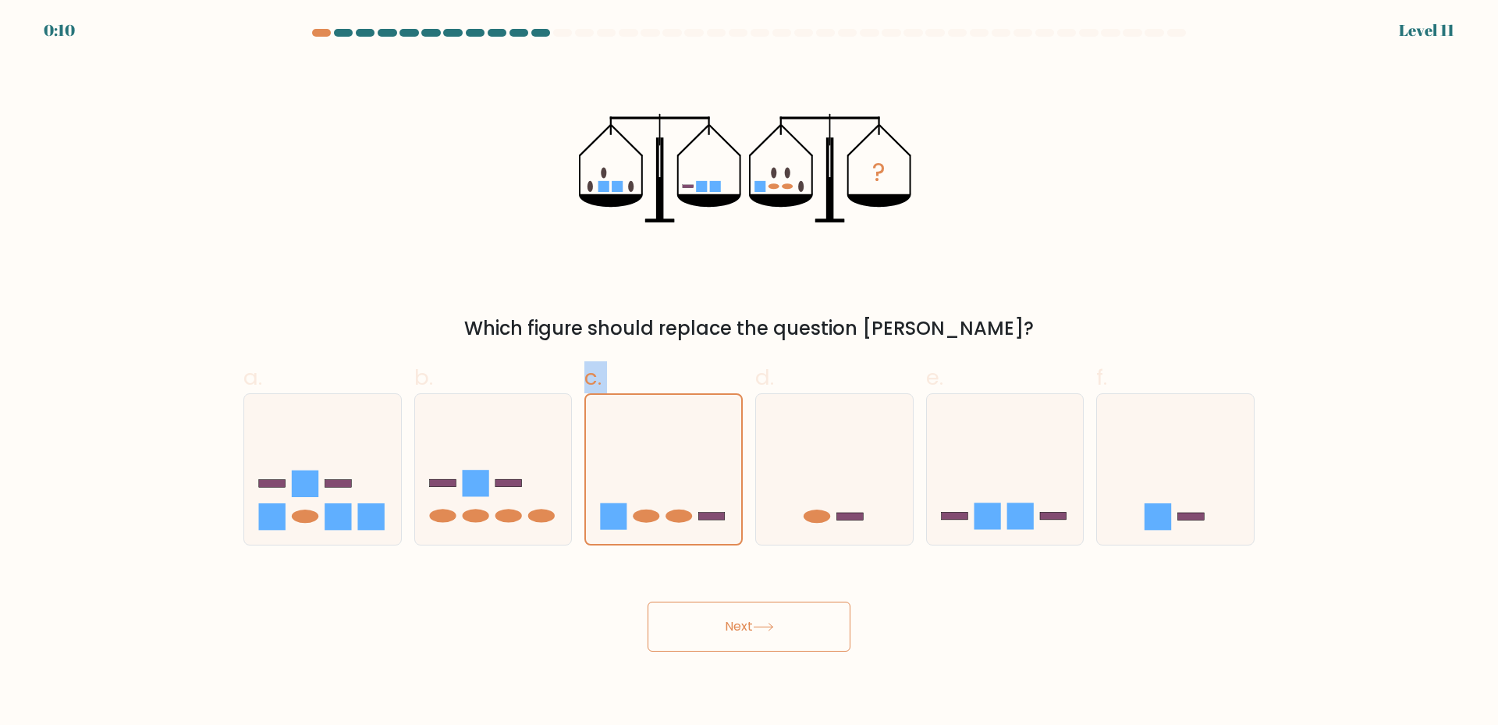
click at [745, 633] on button "Next" at bounding box center [749, 627] width 203 height 50
click at [744, 619] on button "Next" at bounding box center [749, 627] width 203 height 50
click at [745, 618] on button "Next" at bounding box center [749, 627] width 203 height 50
click at [745, 617] on button "Next" at bounding box center [749, 627] width 203 height 50
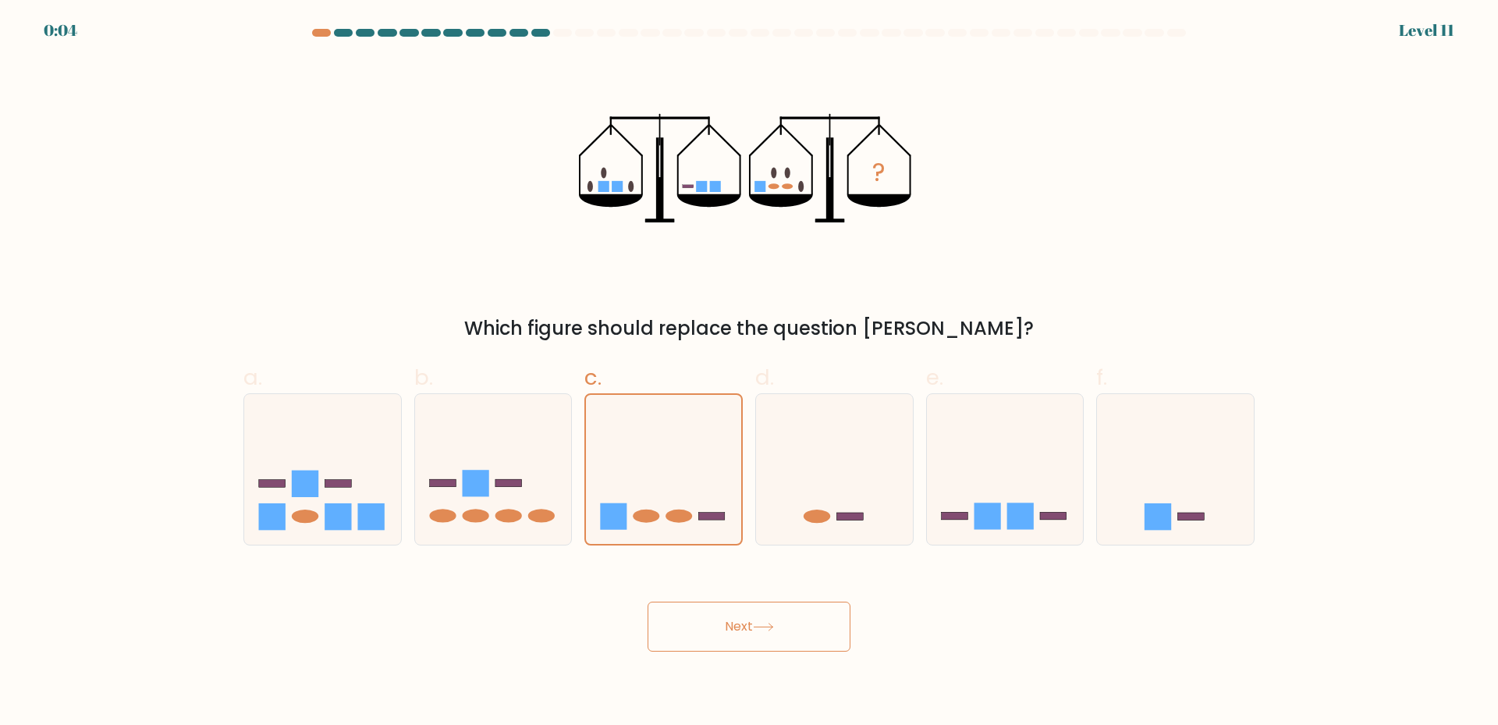
click at [1144, 213] on div "? Which figure should replace the question mark?" at bounding box center [749, 200] width 1030 height 283
click at [750, 625] on div "Next" at bounding box center [749, 607] width 1030 height 87
click at [1006, 204] on div "? Which figure should replace the question mark?" at bounding box center [749, 200] width 1030 height 283
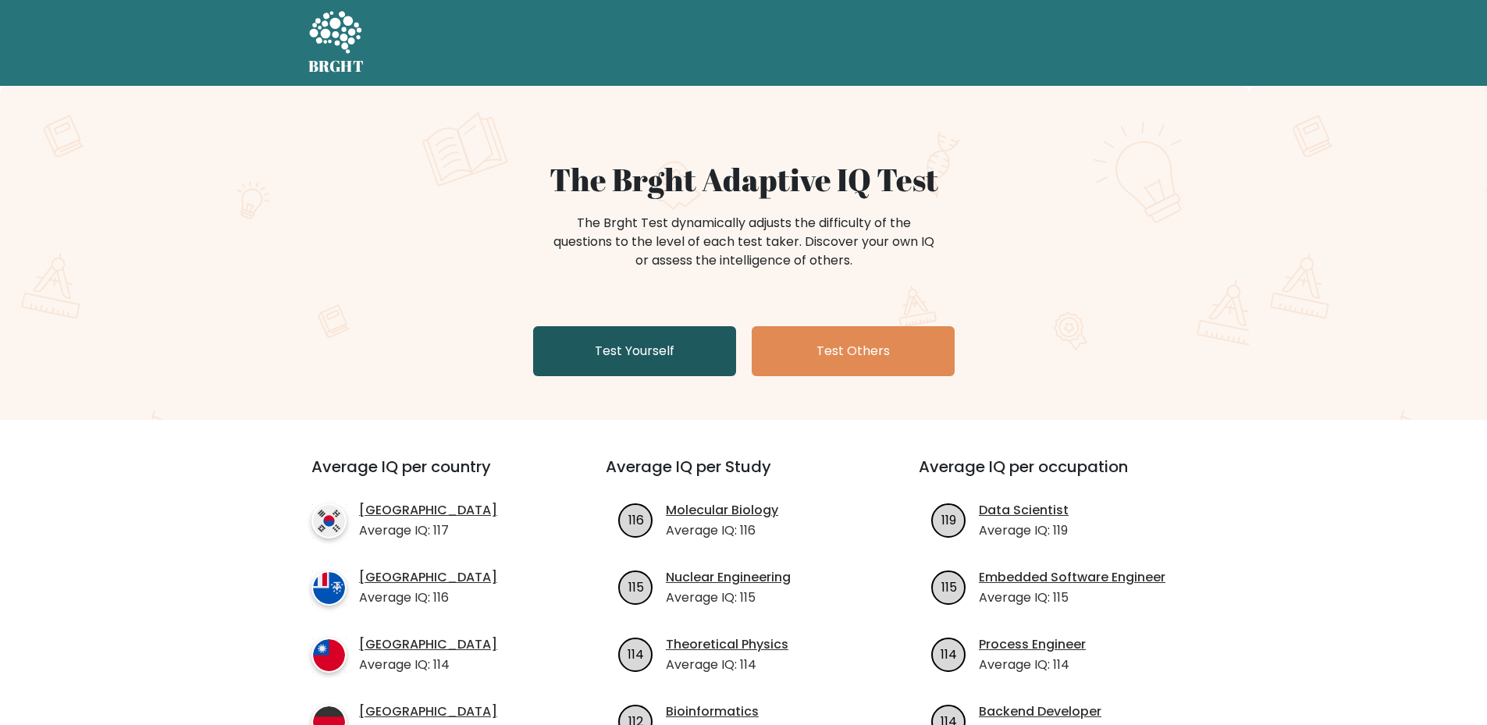
click at [597, 358] on link "Test Yourself" at bounding box center [634, 351] width 203 height 50
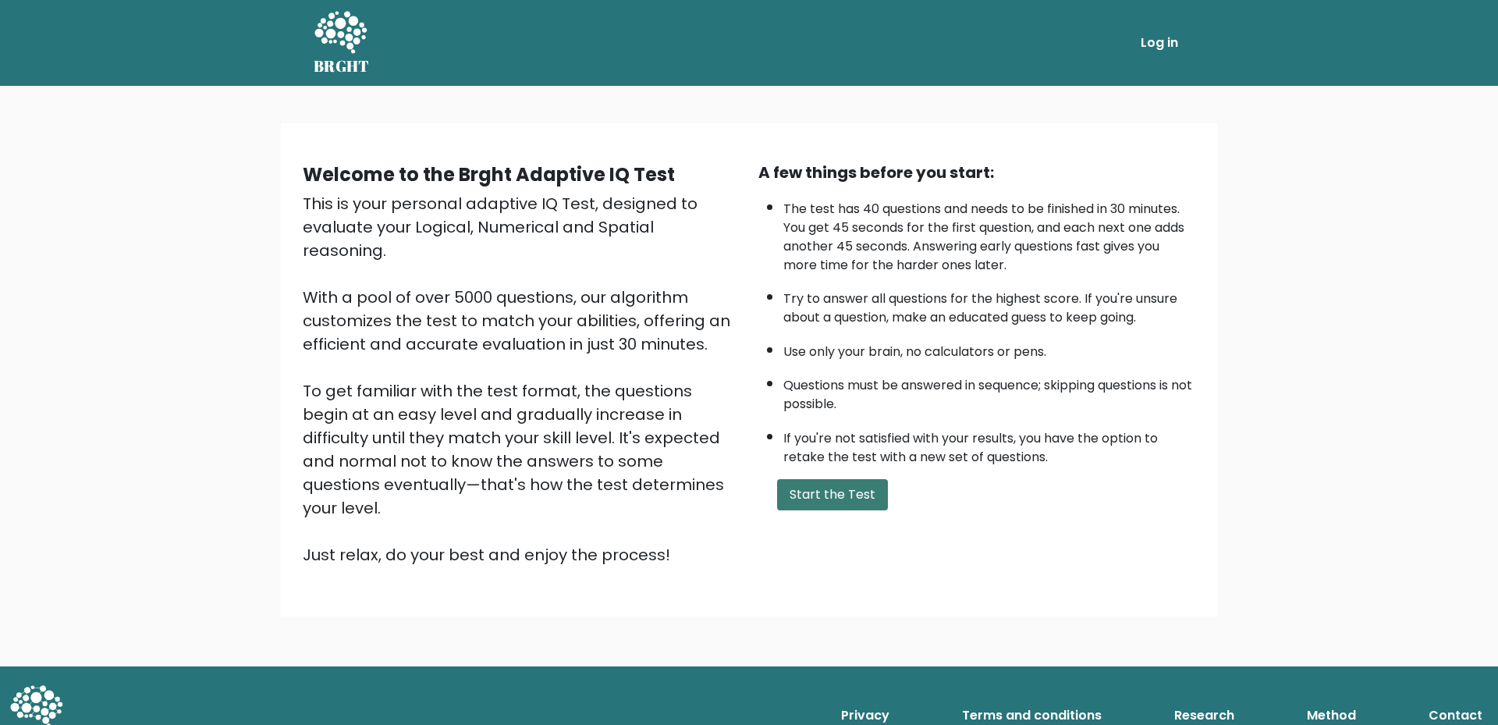
click at [856, 493] on button "Start the Test" at bounding box center [832, 494] width 111 height 31
